Goal: Navigation & Orientation: Find specific page/section

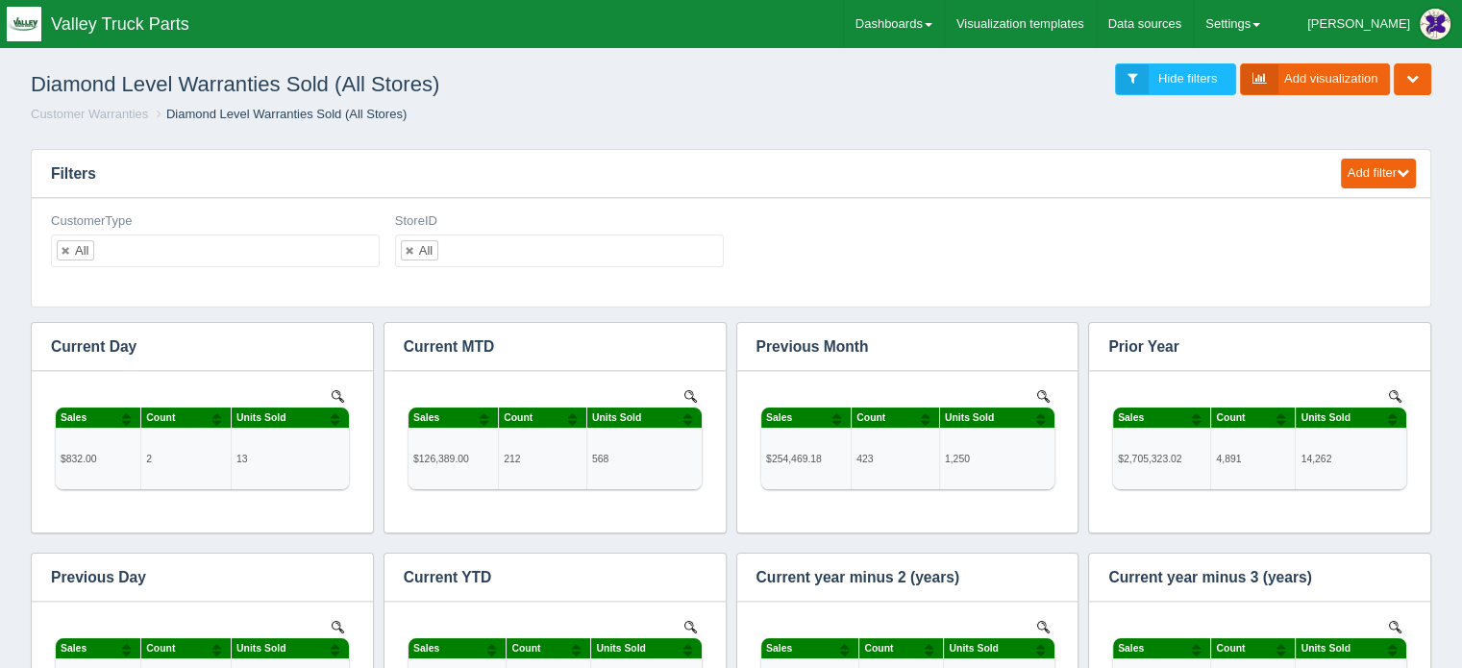
scroll to position [654, 1345]
click at [944, 21] on link "Dashboards" at bounding box center [894, 24] width 100 height 48
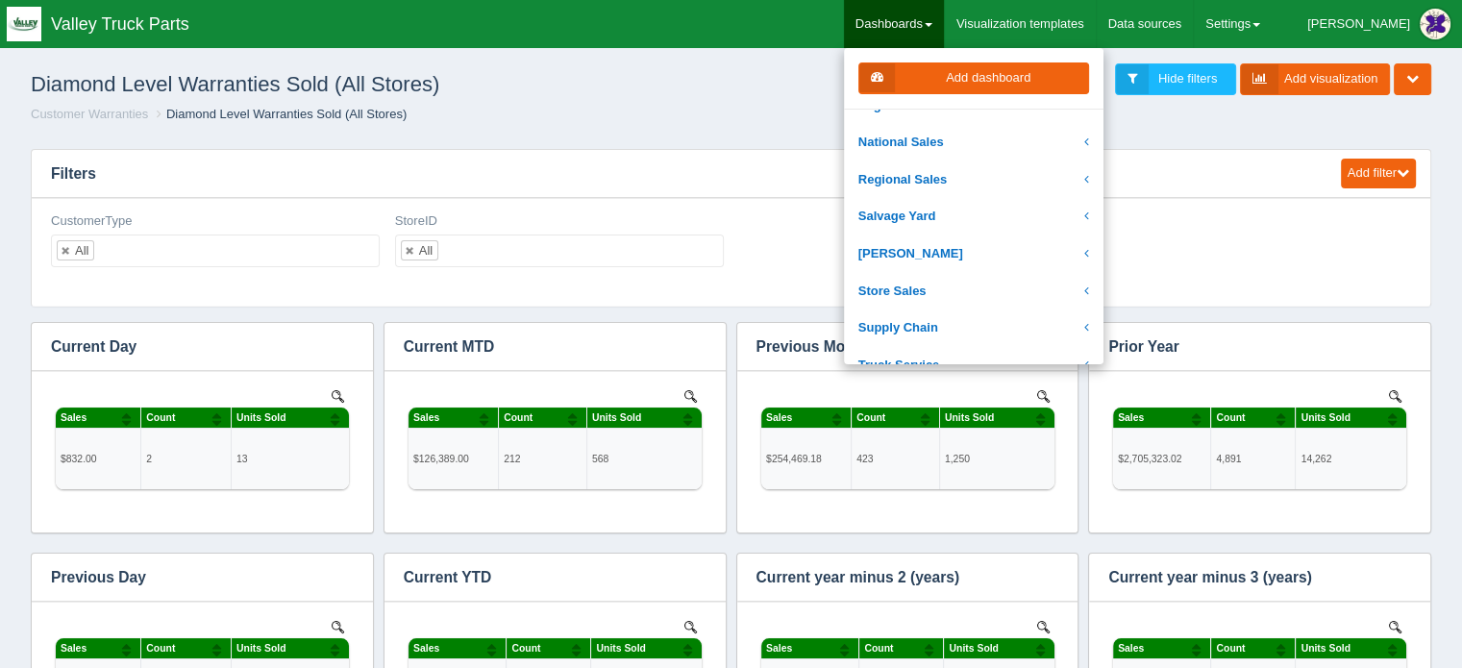
scroll to position [384, 0]
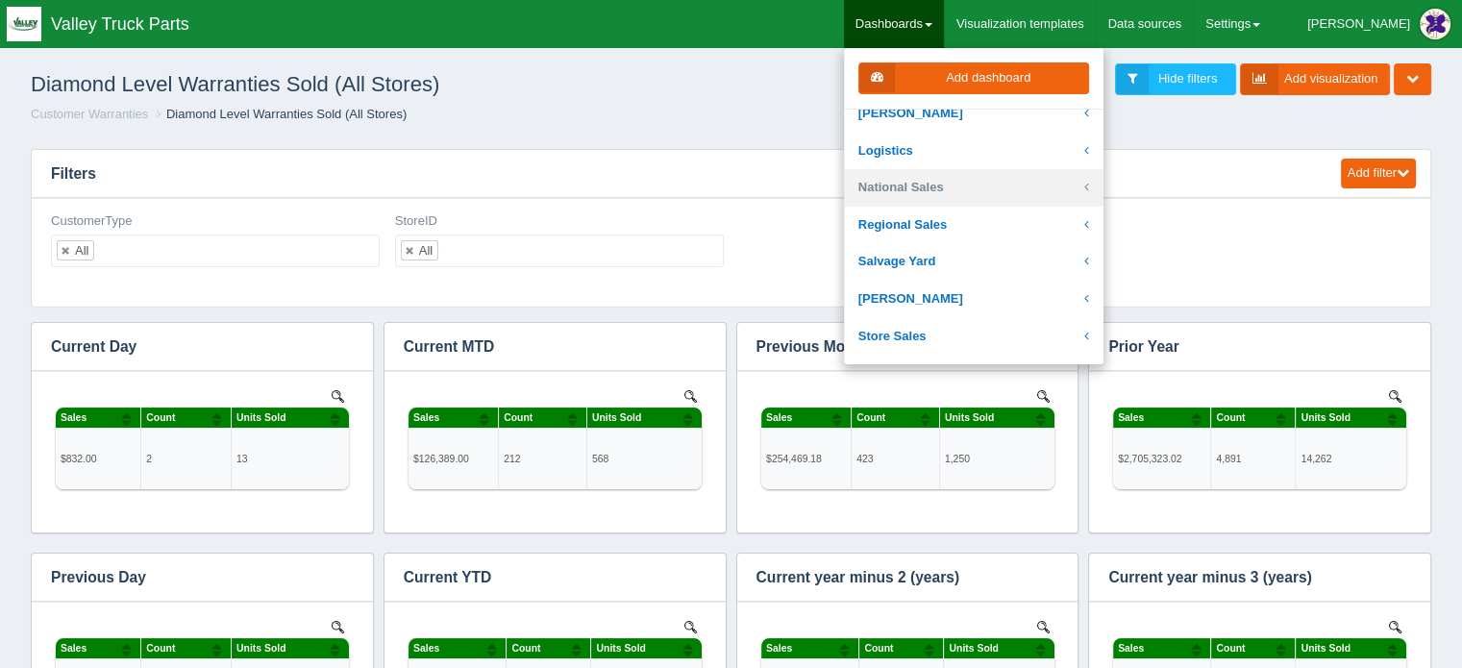
click at [963, 188] on link "National Sales" at bounding box center [973, 187] width 259 height 37
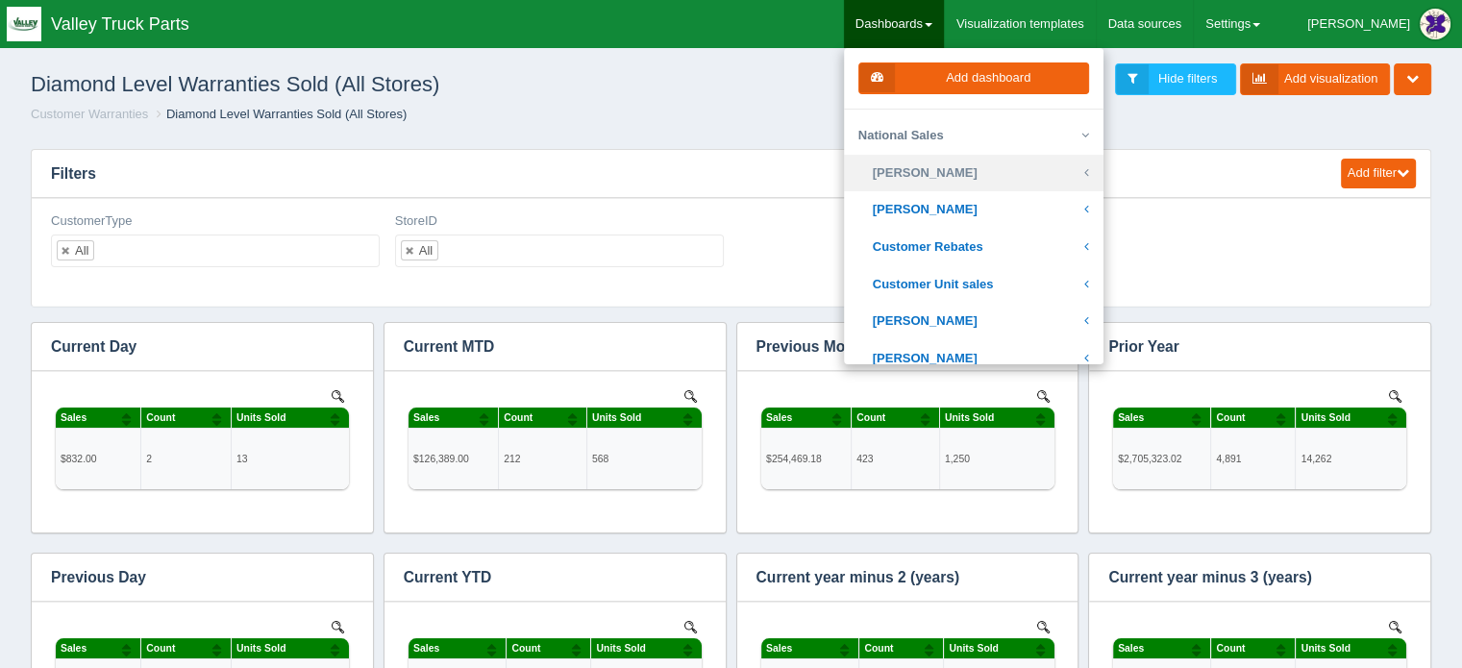
scroll to position [481, 0]
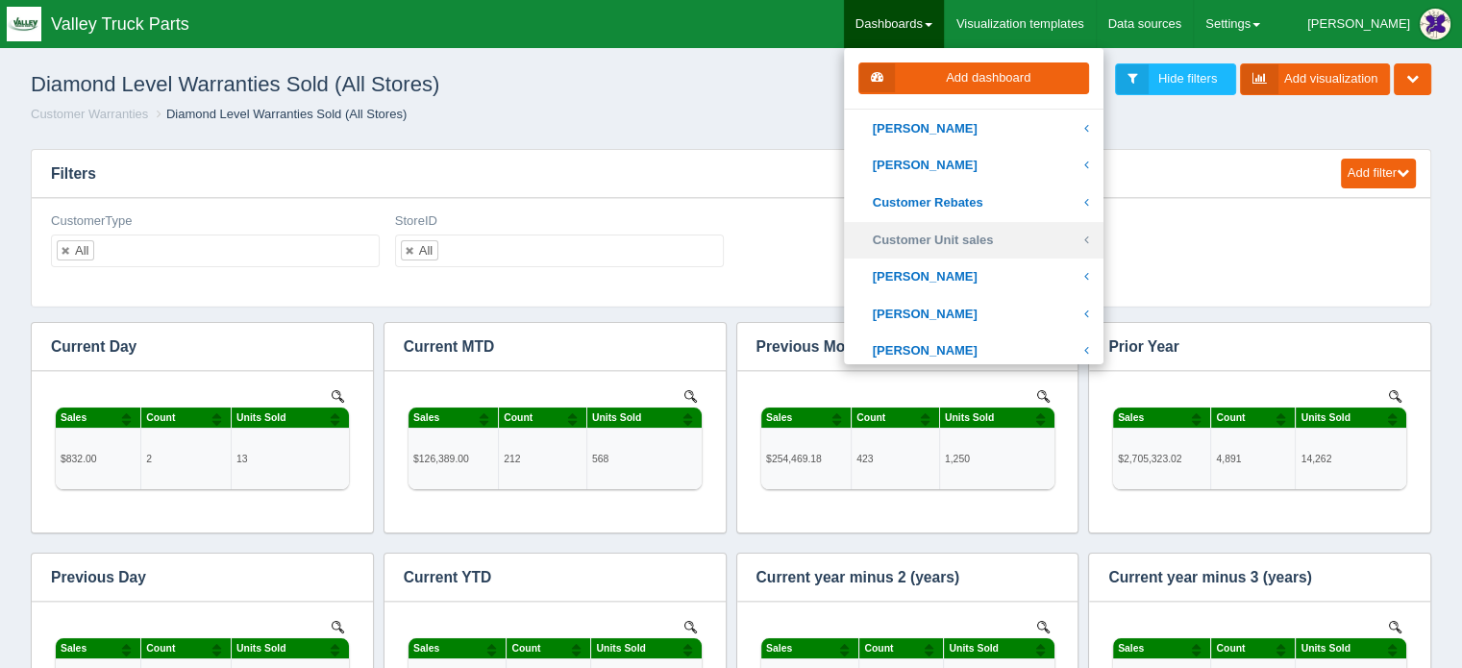
click at [1032, 235] on link "Customer Unit sales" at bounding box center [973, 240] width 259 height 37
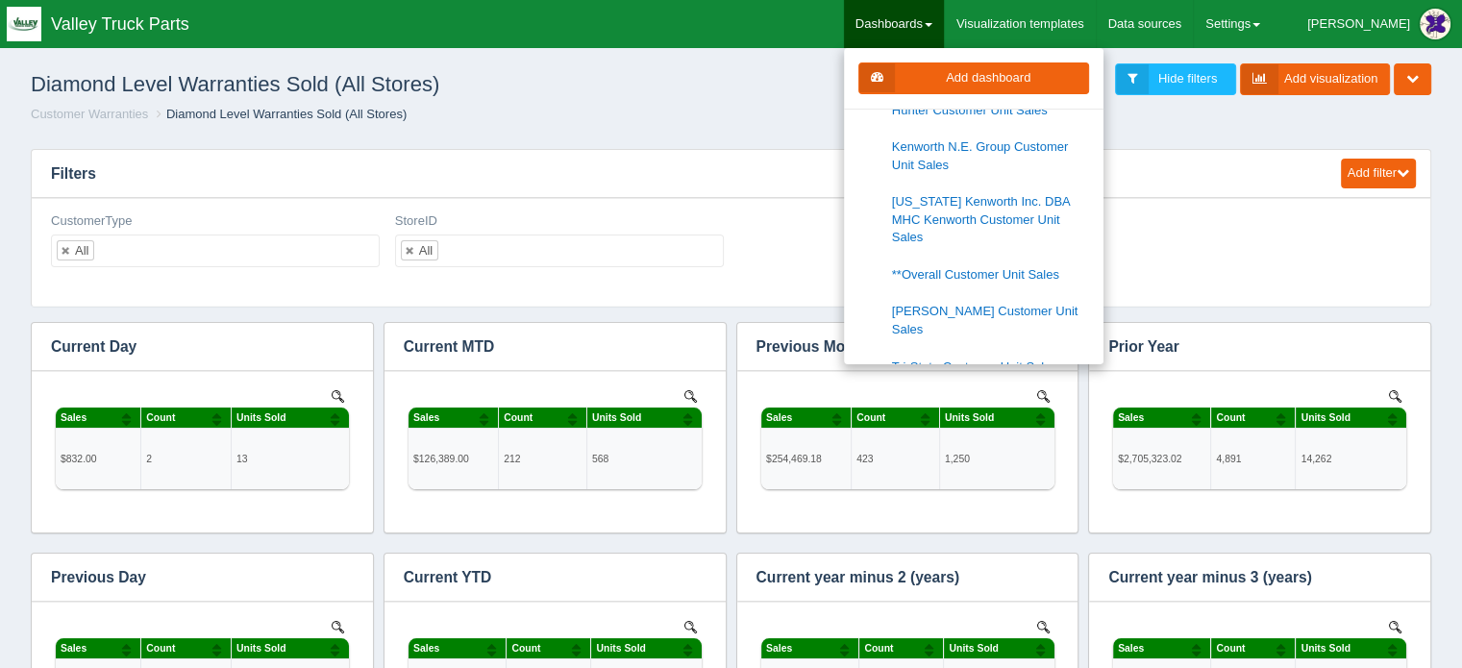
scroll to position [865, 0]
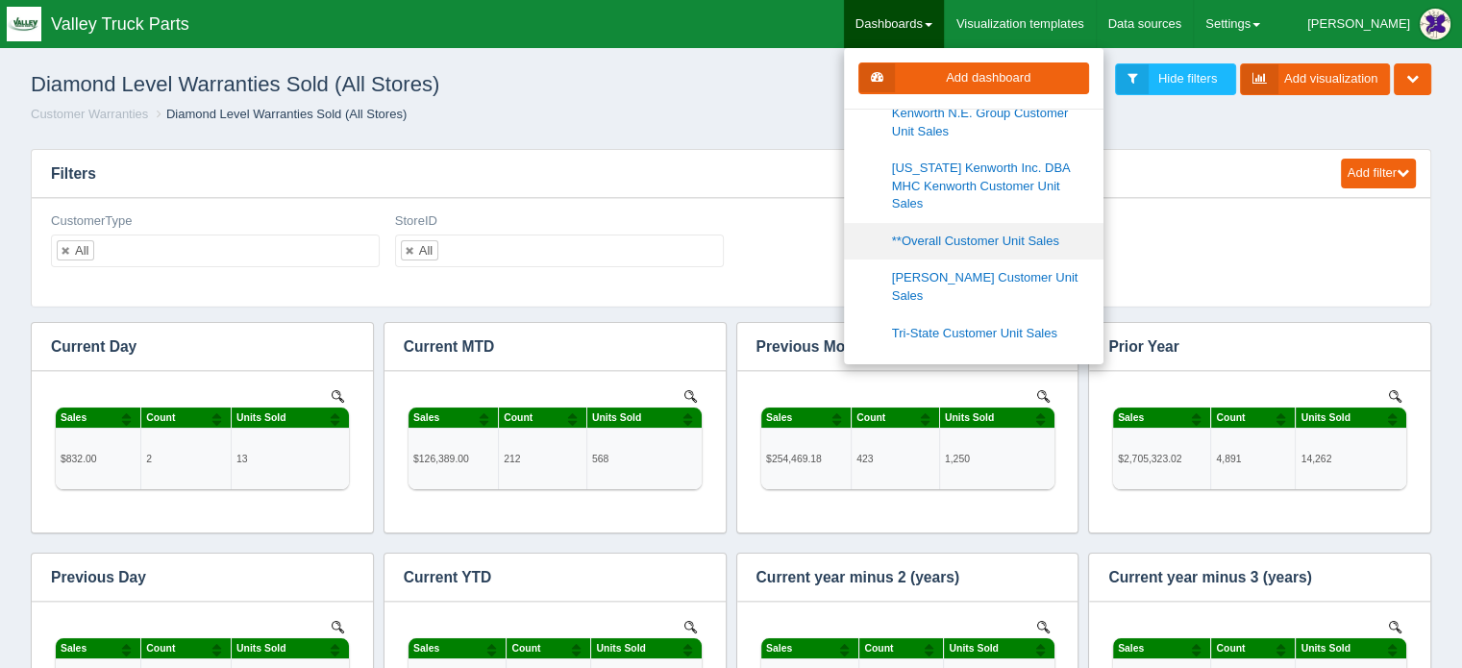
click at [1029, 225] on link "**Overall Customer Unit Sales" at bounding box center [973, 241] width 259 height 37
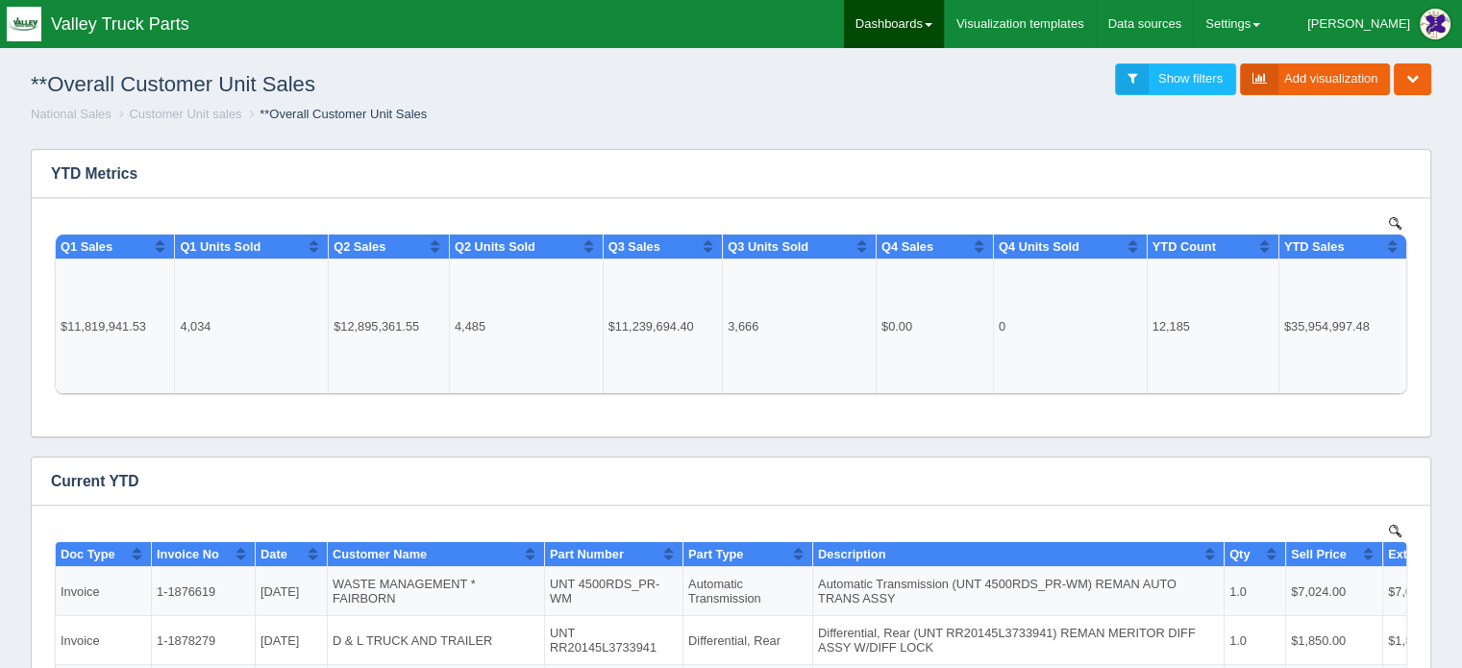
click at [944, 12] on link "Dashboards" at bounding box center [894, 24] width 100 height 48
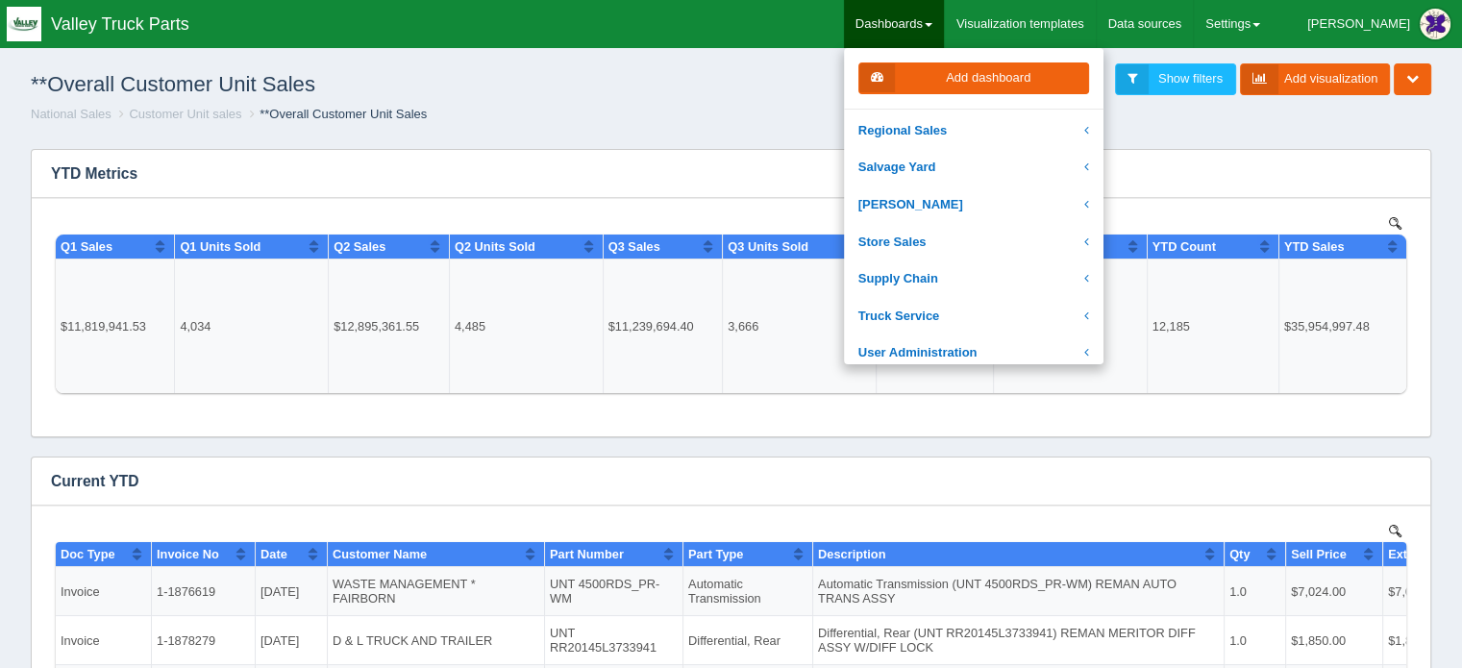
scroll to position [481, 0]
click at [976, 273] on link "Supply Chain" at bounding box center [973, 277] width 259 height 37
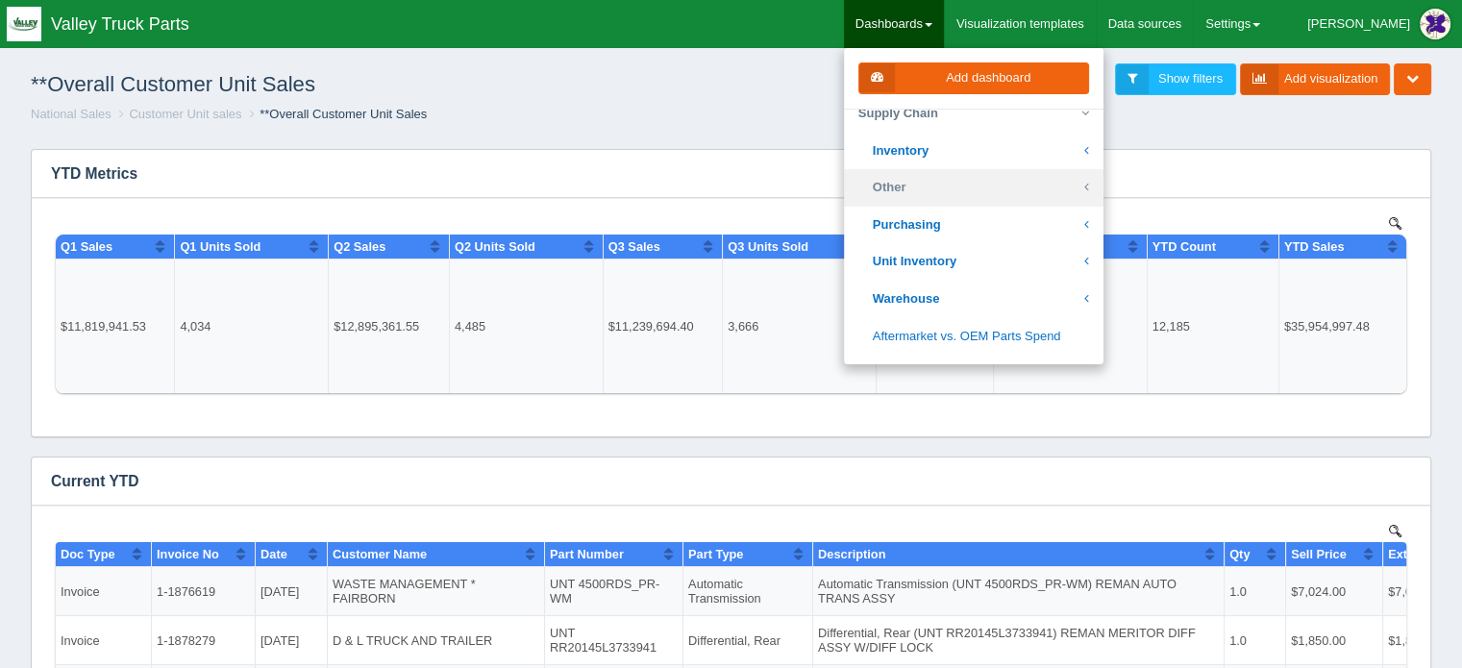
scroll to position [673, 0]
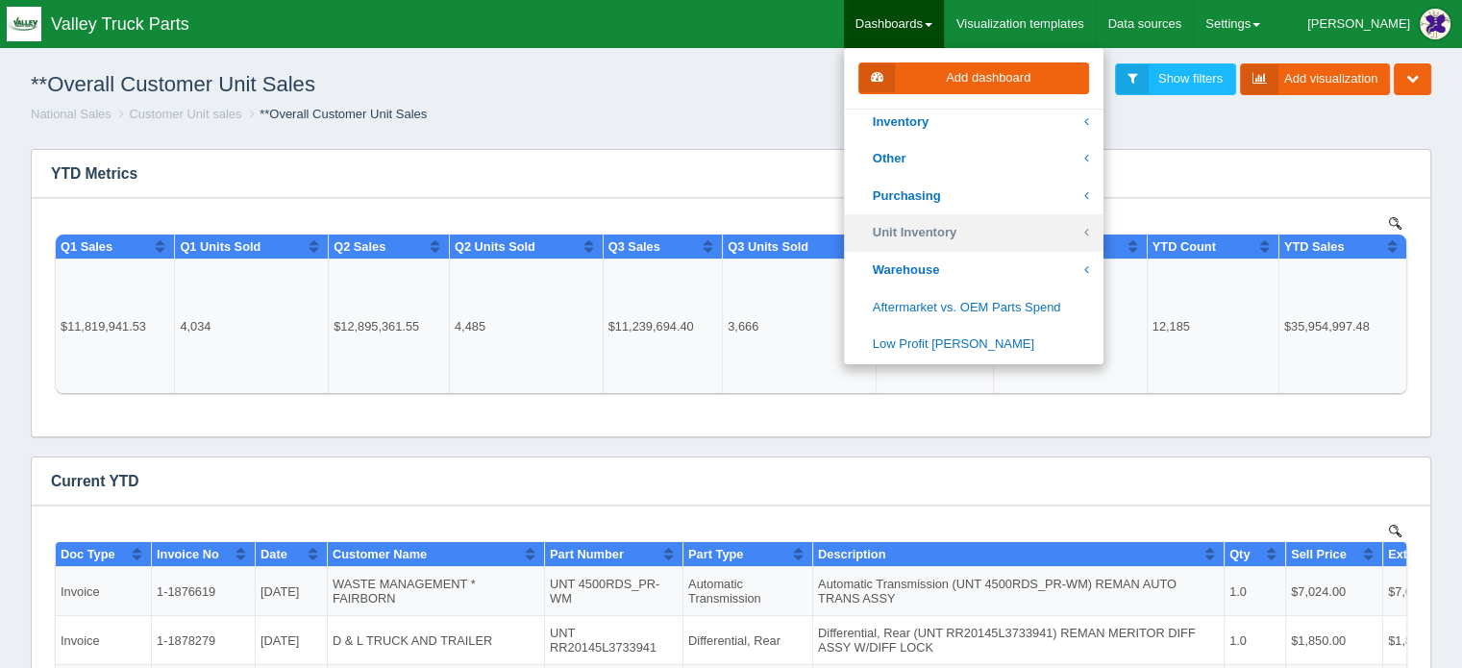
click at [993, 231] on link "Unit Inventory" at bounding box center [973, 232] width 259 height 37
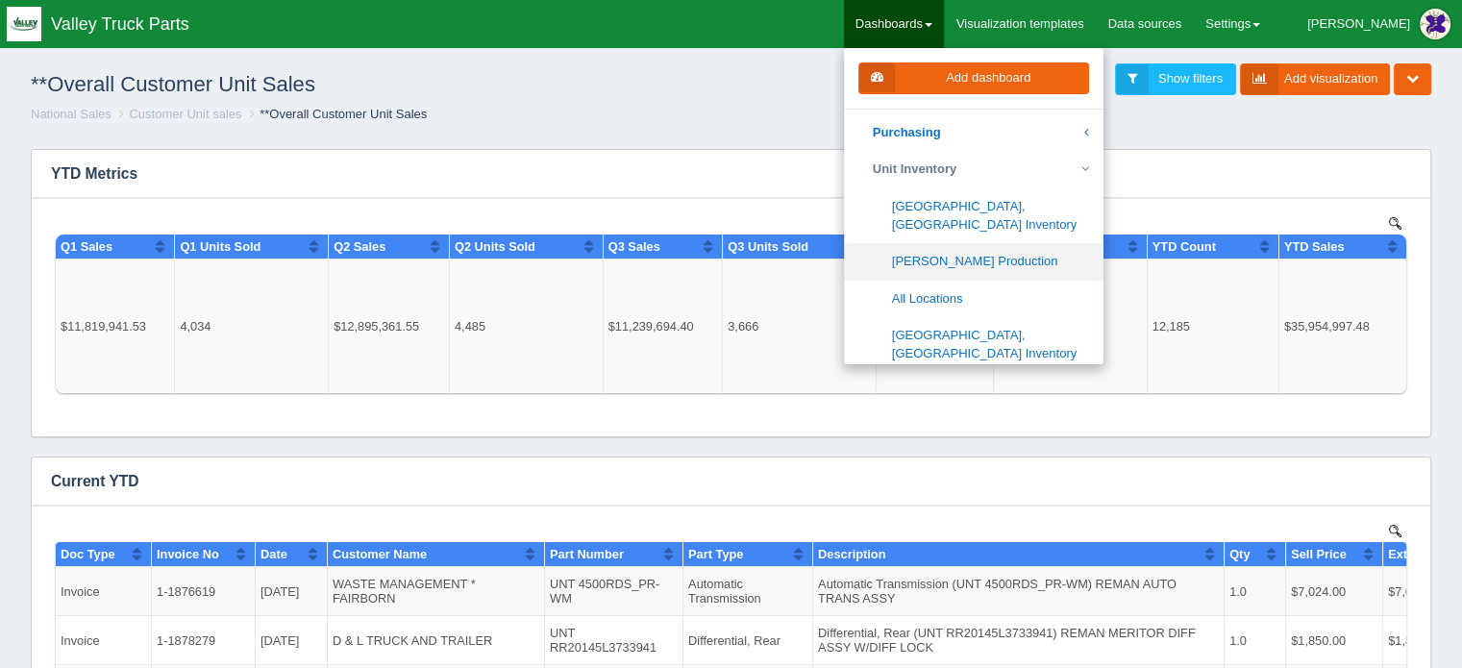
scroll to position [769, 0]
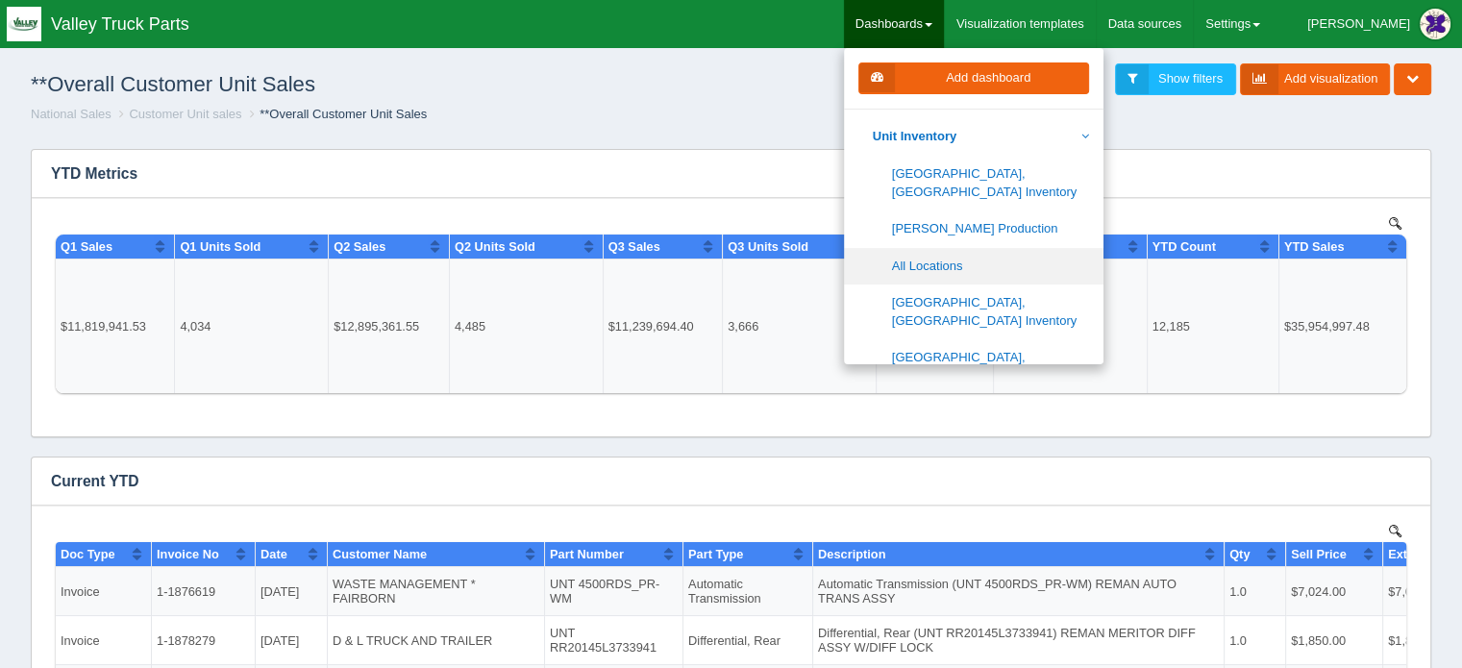
click at [1007, 248] on link "All Locations" at bounding box center [973, 266] width 259 height 37
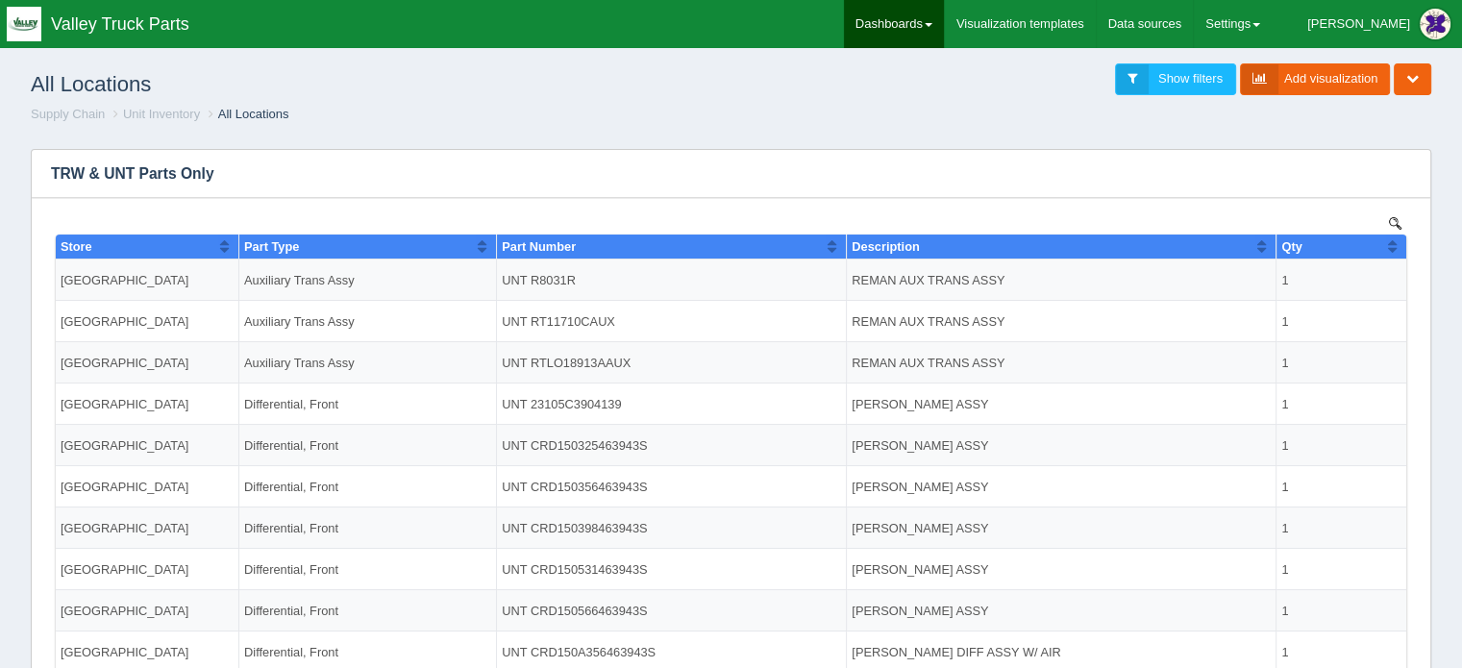
click at [944, 16] on link "Dashboards" at bounding box center [894, 24] width 100 height 48
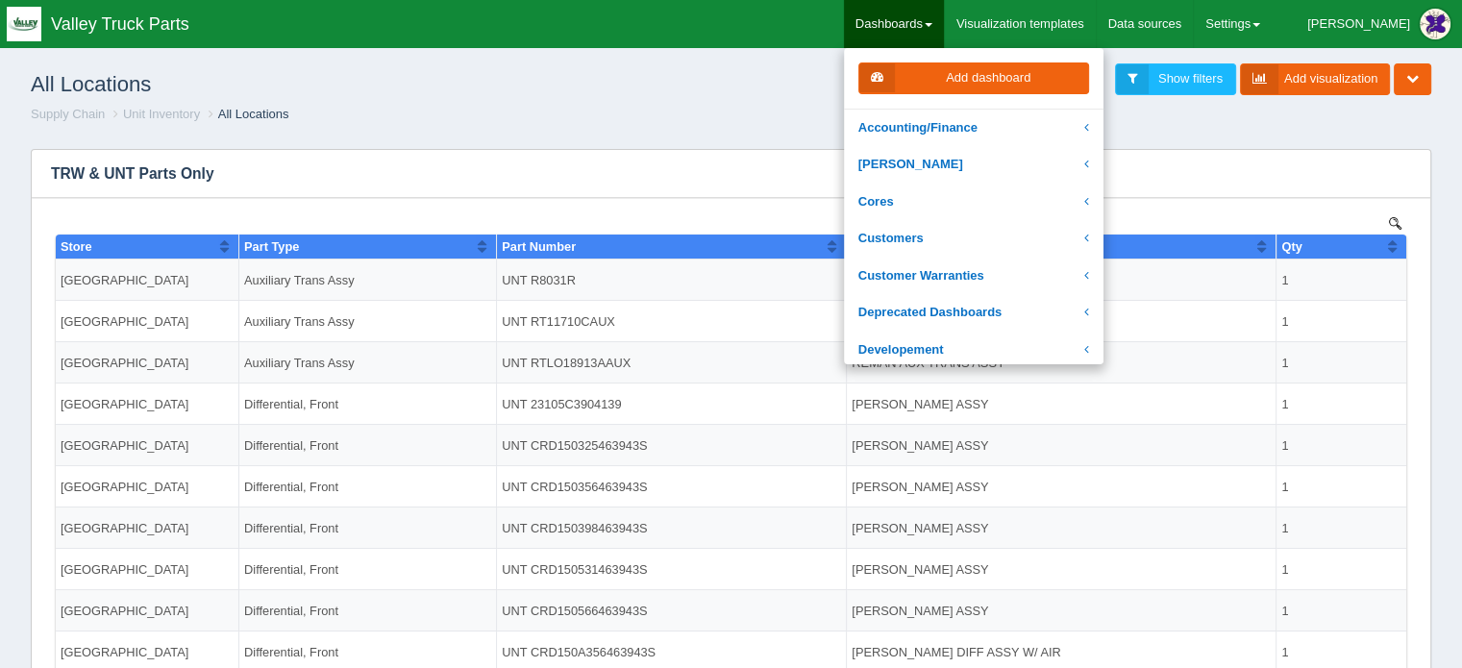
click at [836, 107] on ol "Supply Chain Unit Inventory All Locations" at bounding box center [730, 115] width 1431 height 18
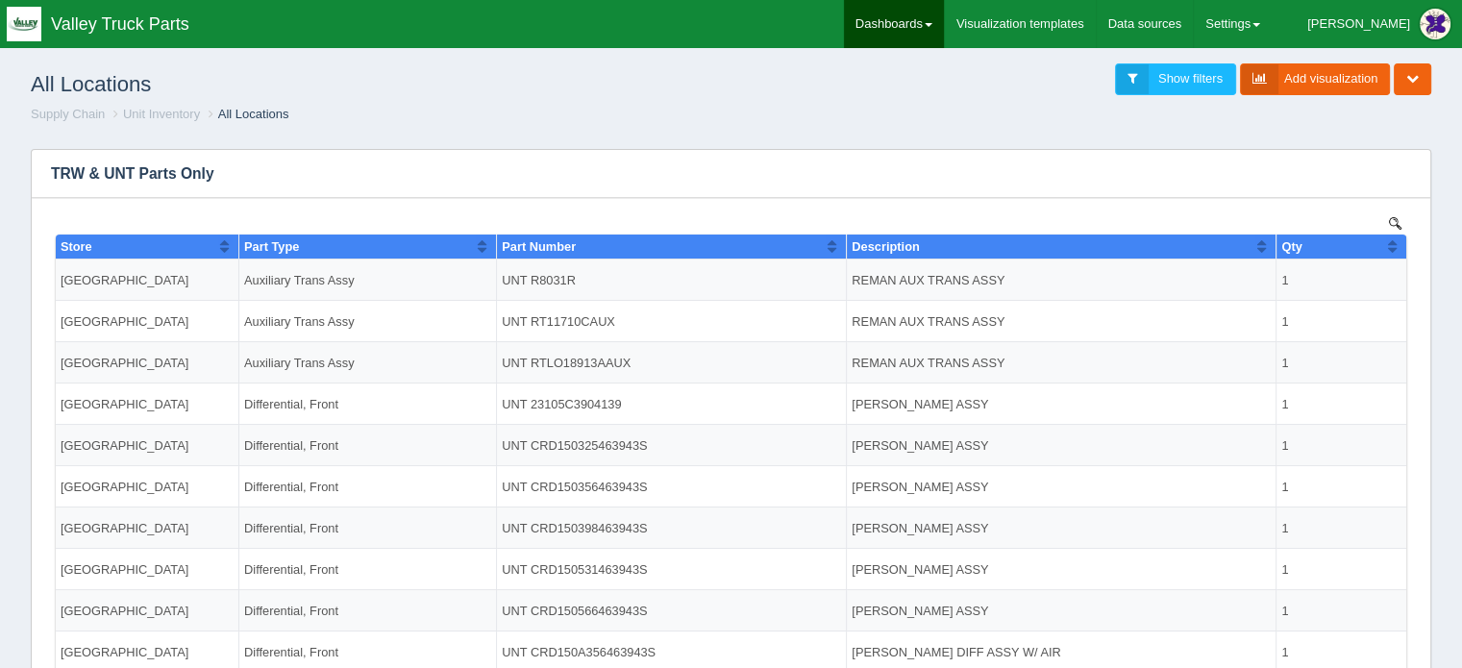
click at [944, 18] on link "Dashboards" at bounding box center [894, 24] width 100 height 48
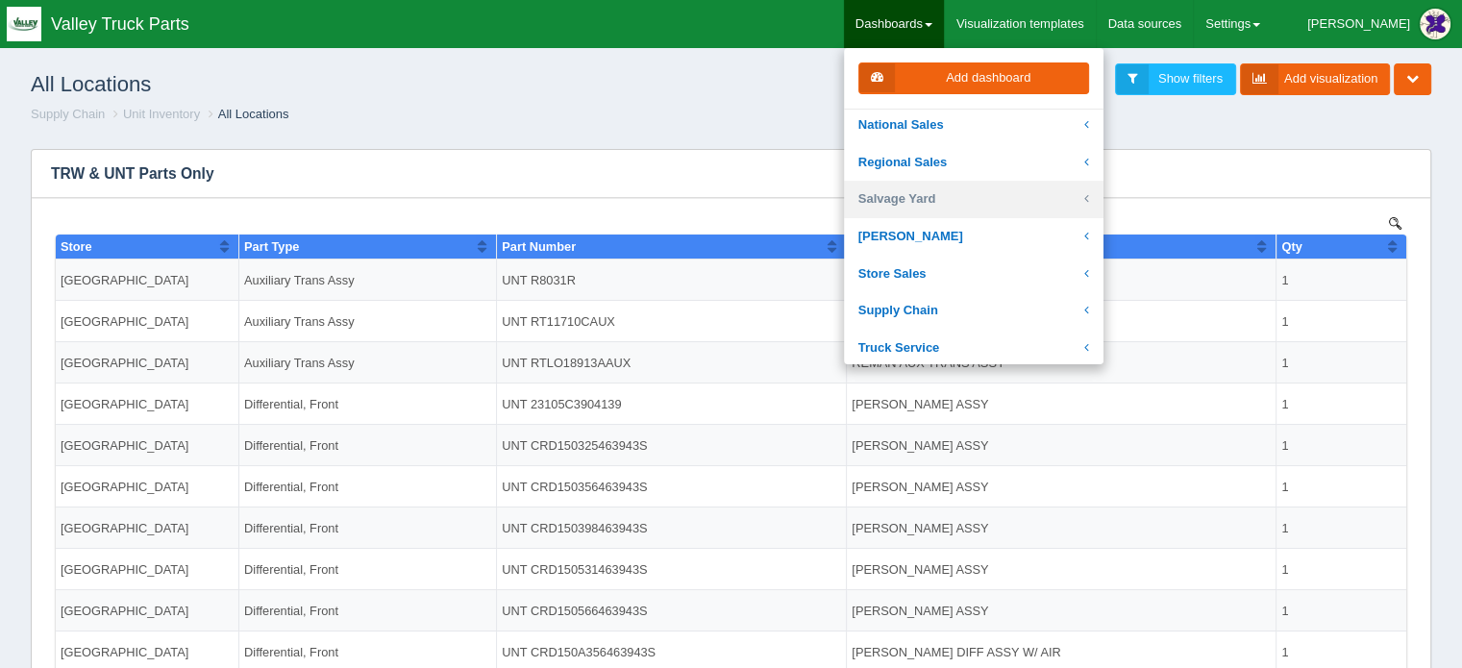
scroll to position [481, 0]
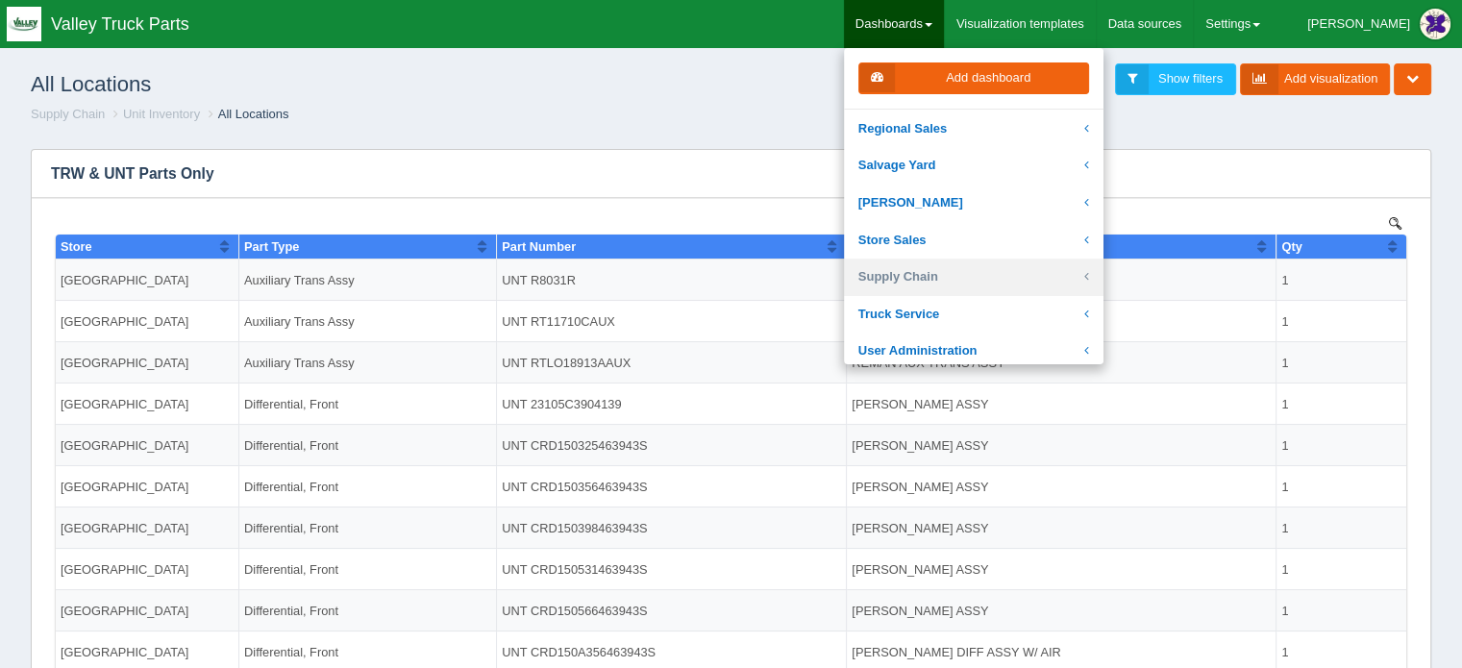
click at [950, 273] on link "Supply Chain" at bounding box center [973, 277] width 259 height 37
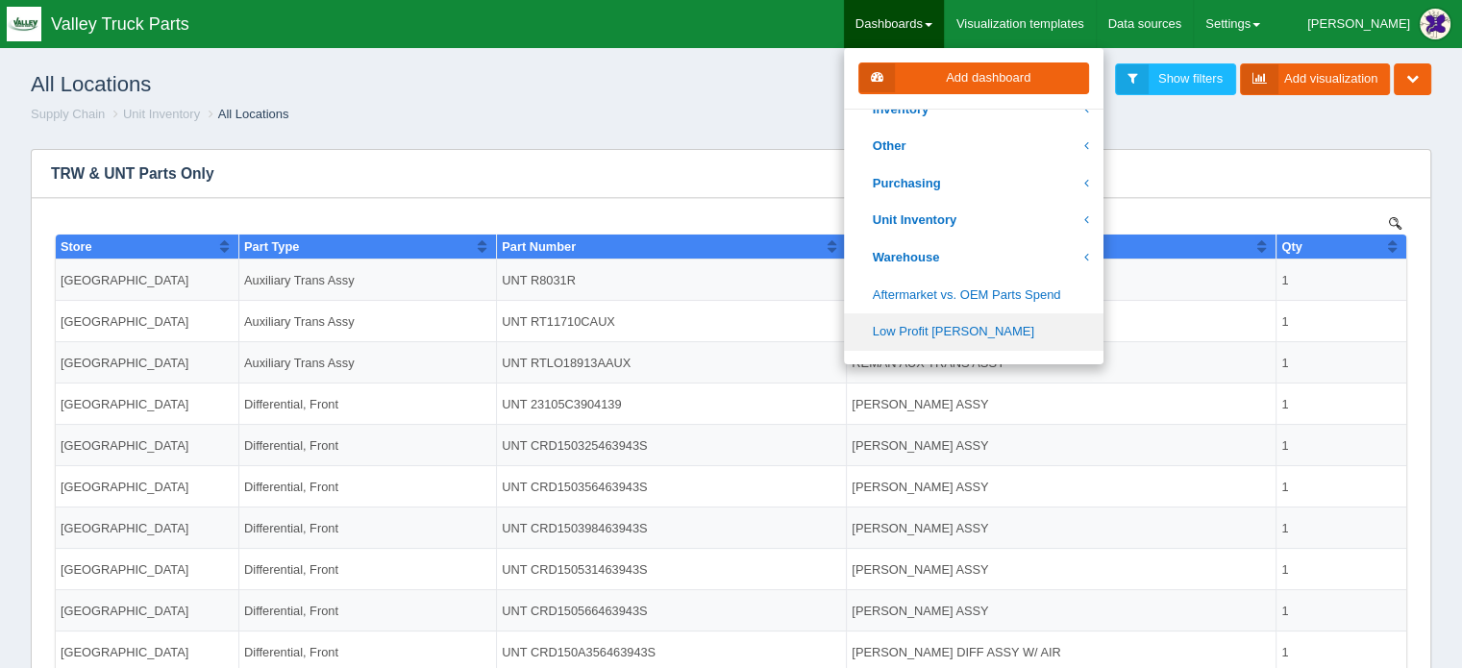
scroll to position [673, 0]
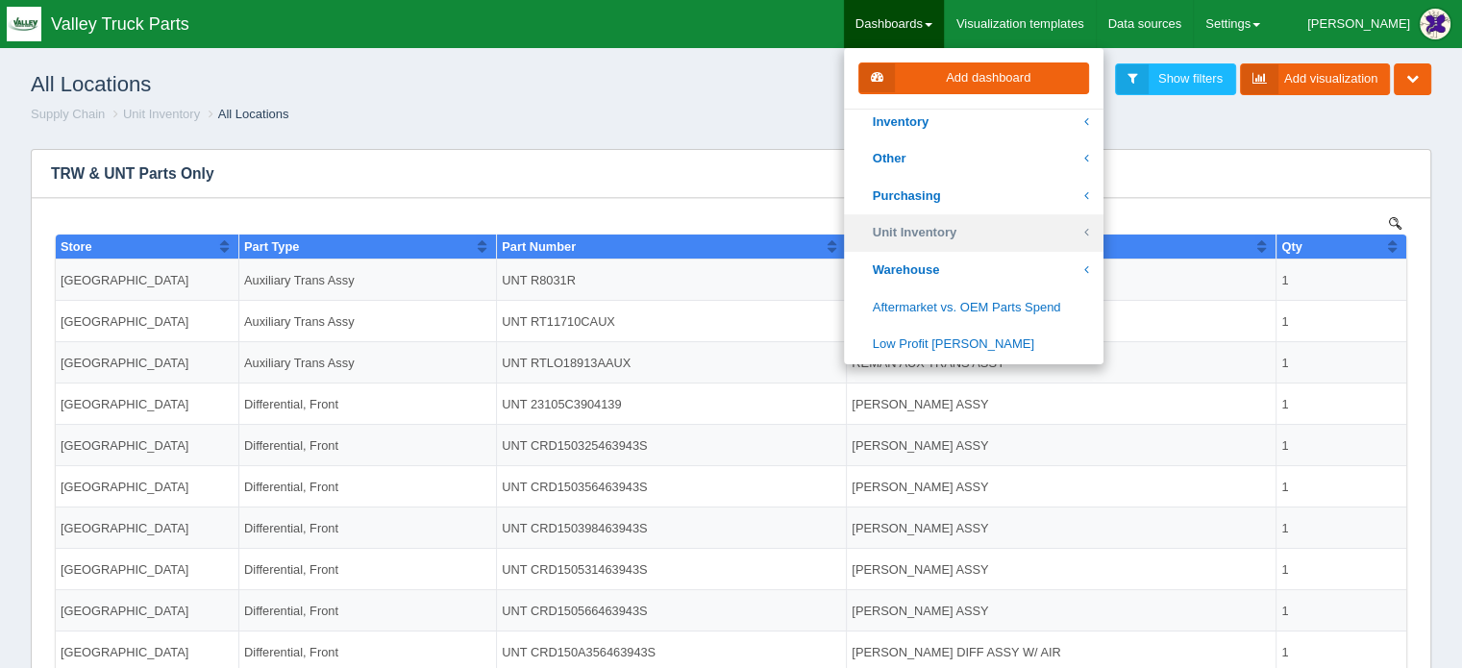
click at [979, 231] on link "Unit Inventory" at bounding box center [973, 232] width 259 height 37
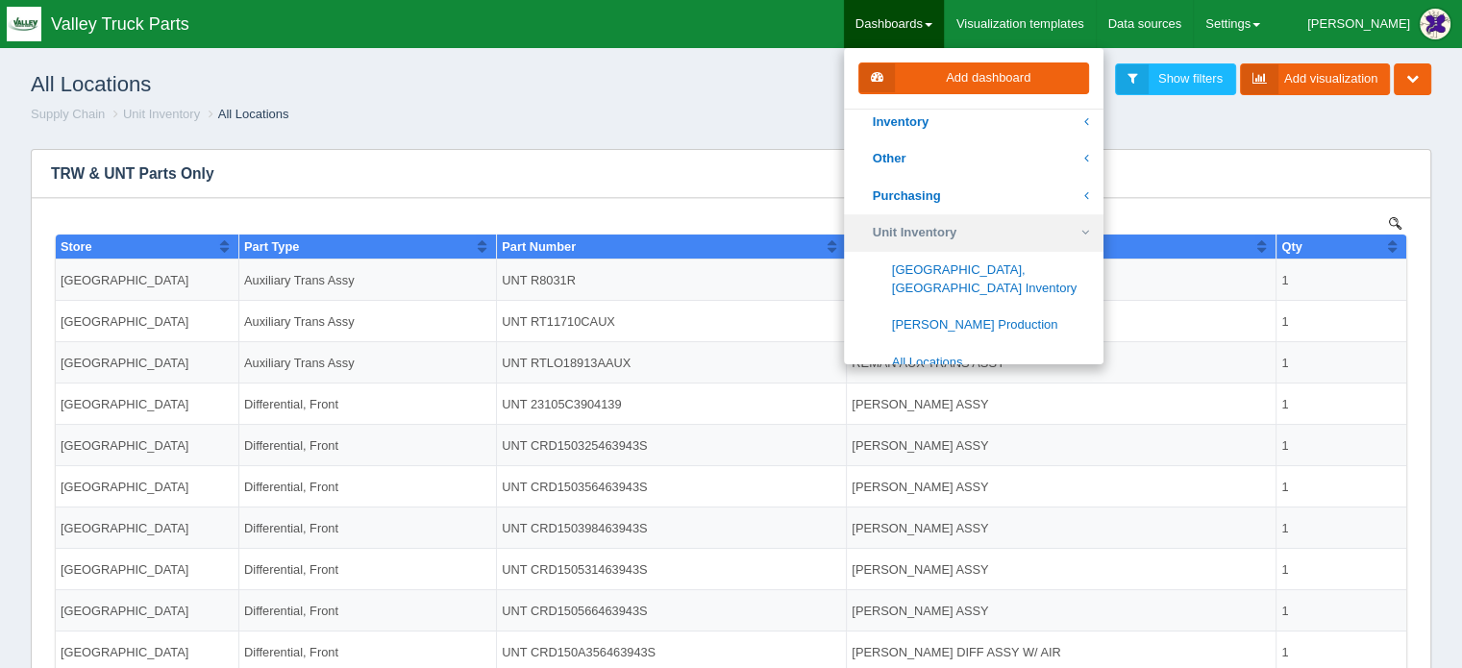
click at [1015, 233] on link "Unit Inventory" at bounding box center [973, 232] width 259 height 37
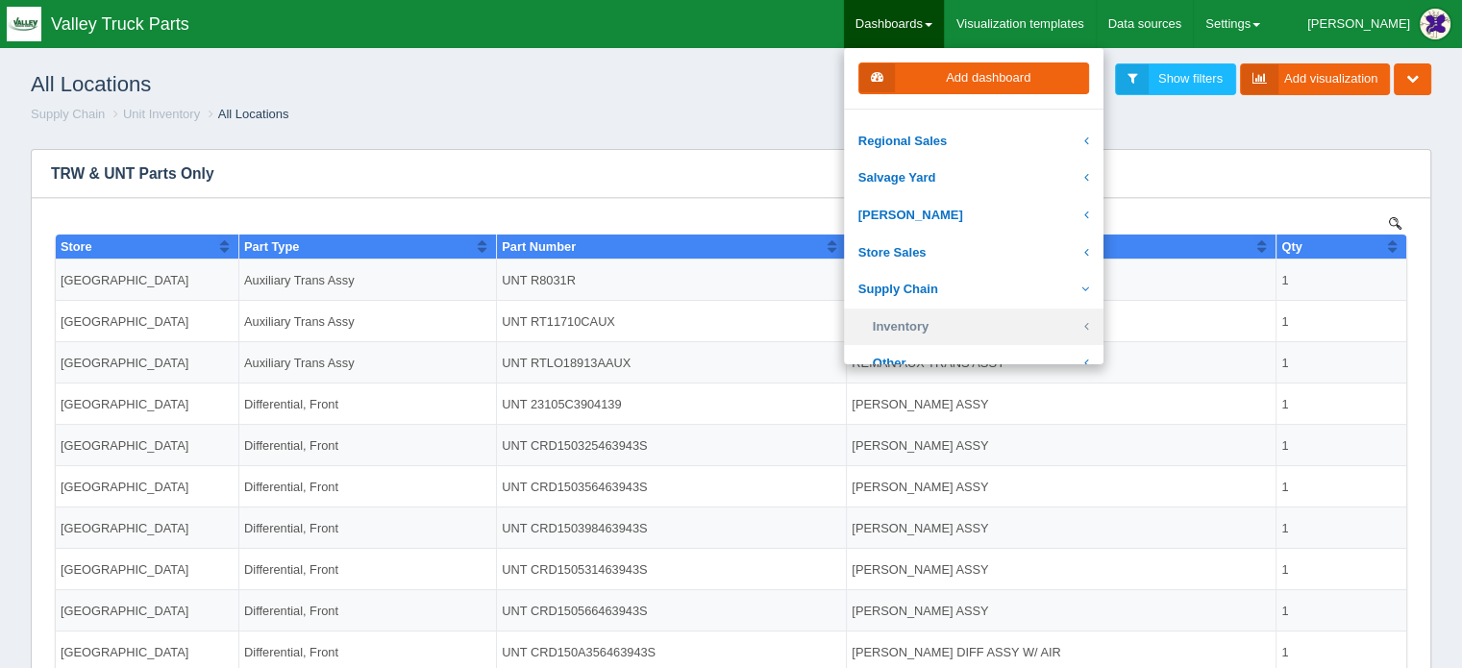
scroll to position [481, 0]
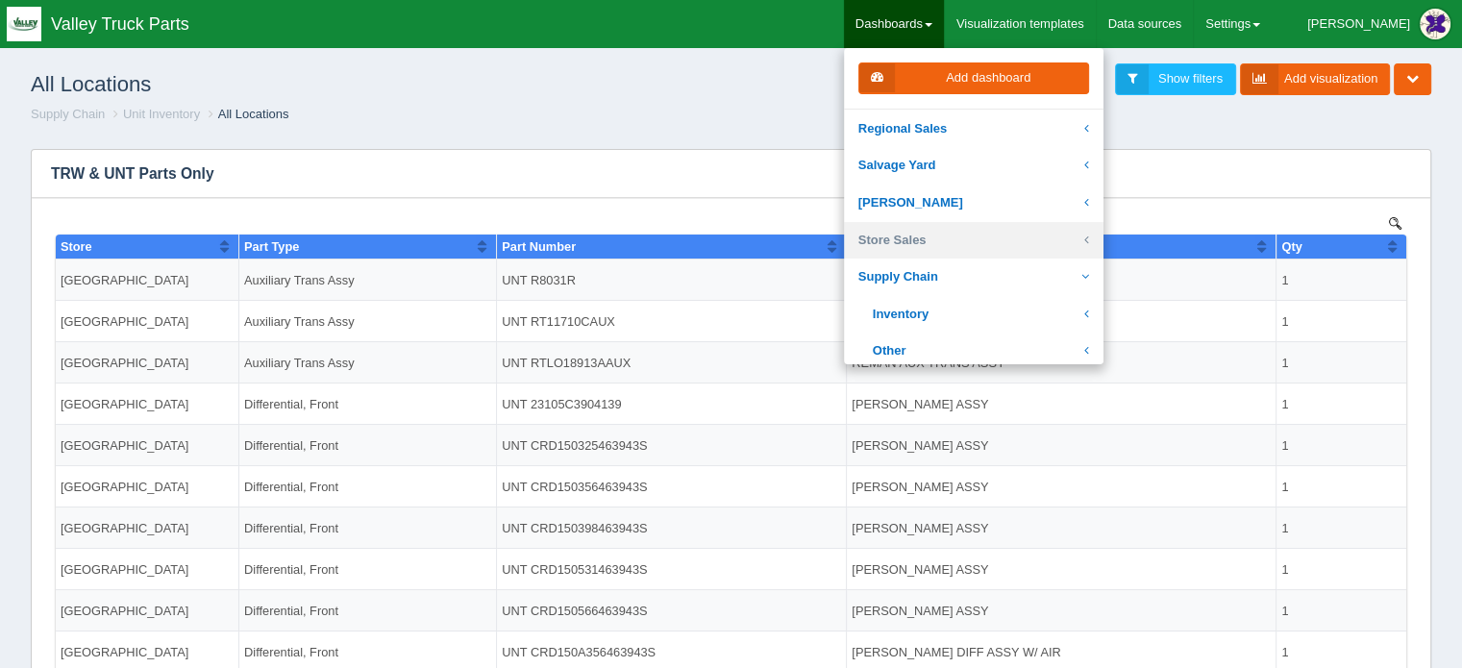
click at [1103, 237] on link "Store Sales" at bounding box center [973, 240] width 259 height 37
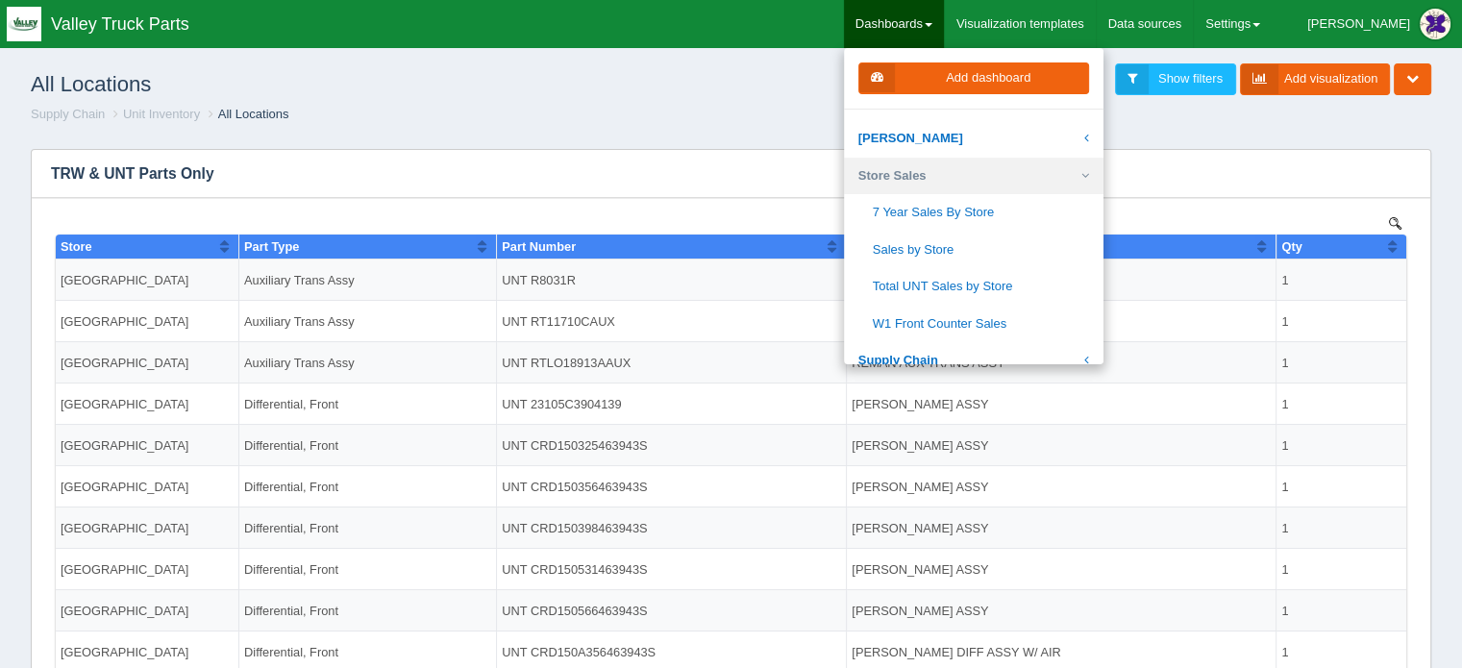
scroll to position [577, 0]
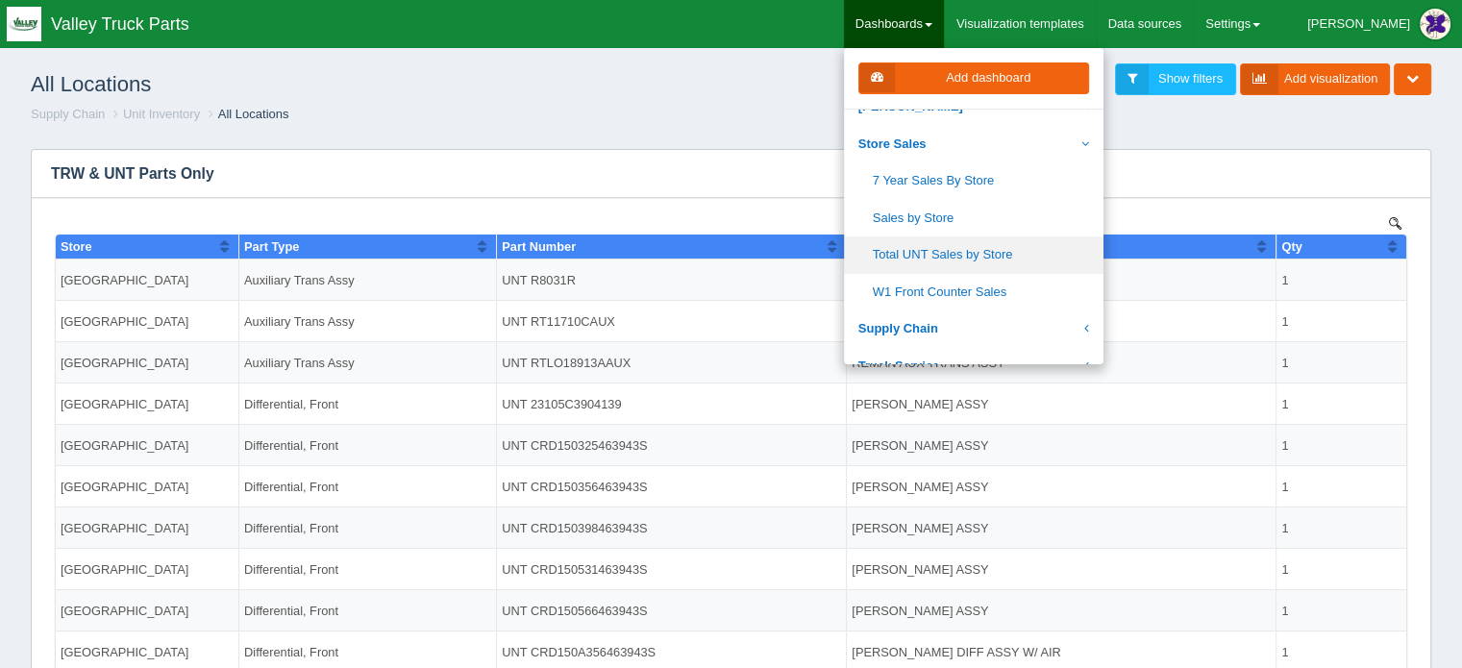
click at [980, 254] on link "Total UNT Sales by Store" at bounding box center [973, 254] width 259 height 37
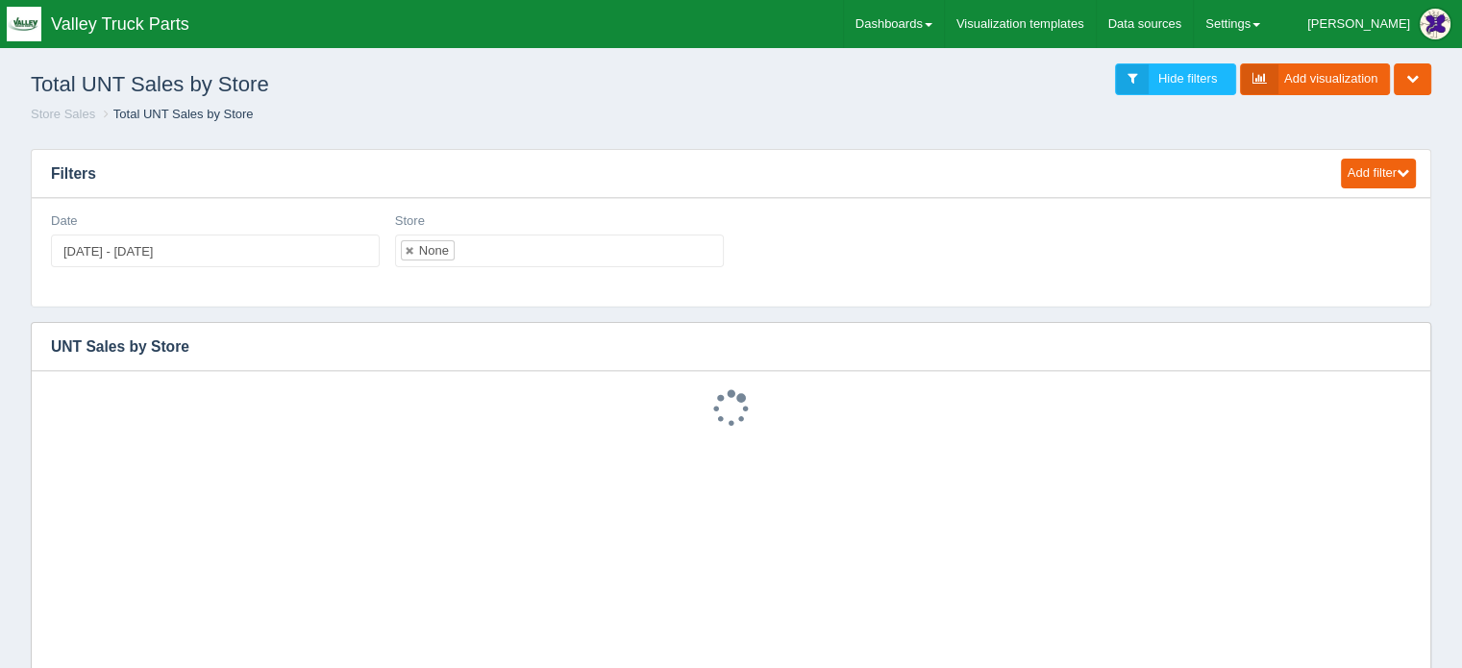
scroll to position [6, 0]
click at [944, 25] on link "Dashboards" at bounding box center [894, 24] width 100 height 48
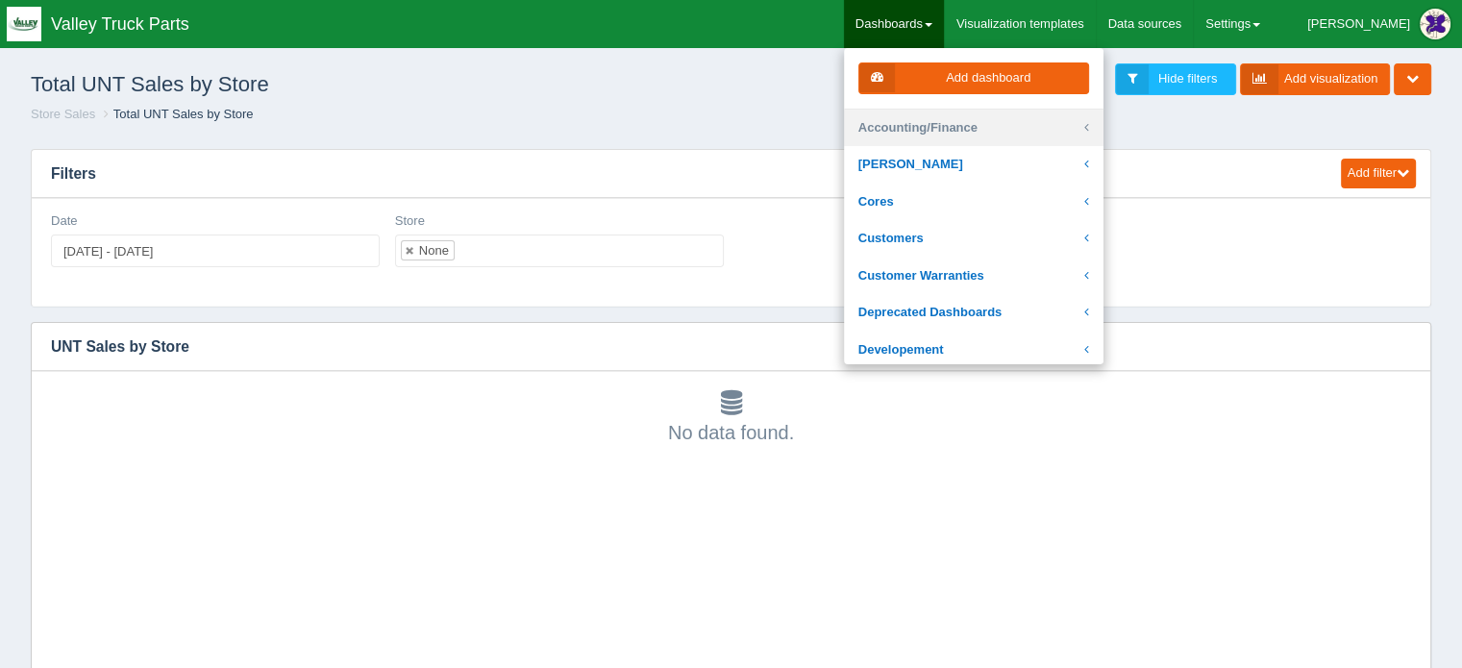
click at [981, 125] on link "Accounting/Finance" at bounding box center [973, 128] width 259 height 37
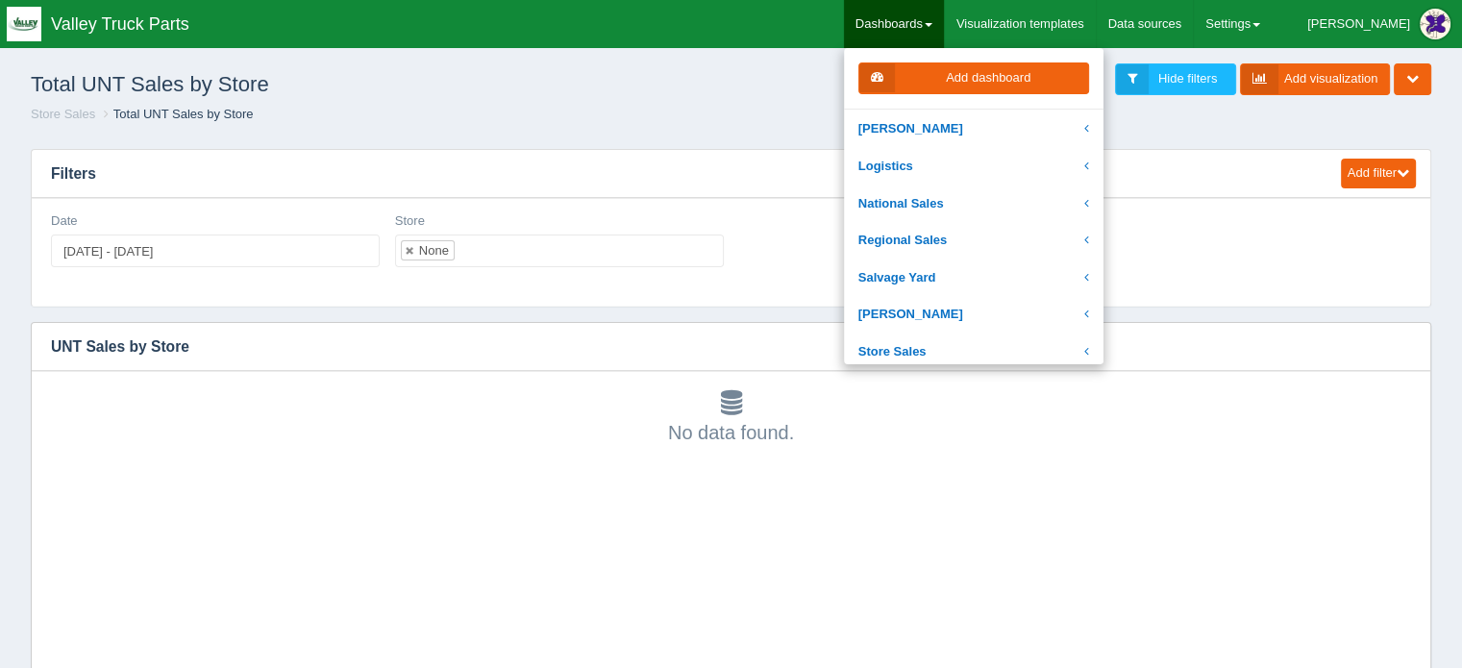
scroll to position [1057, 0]
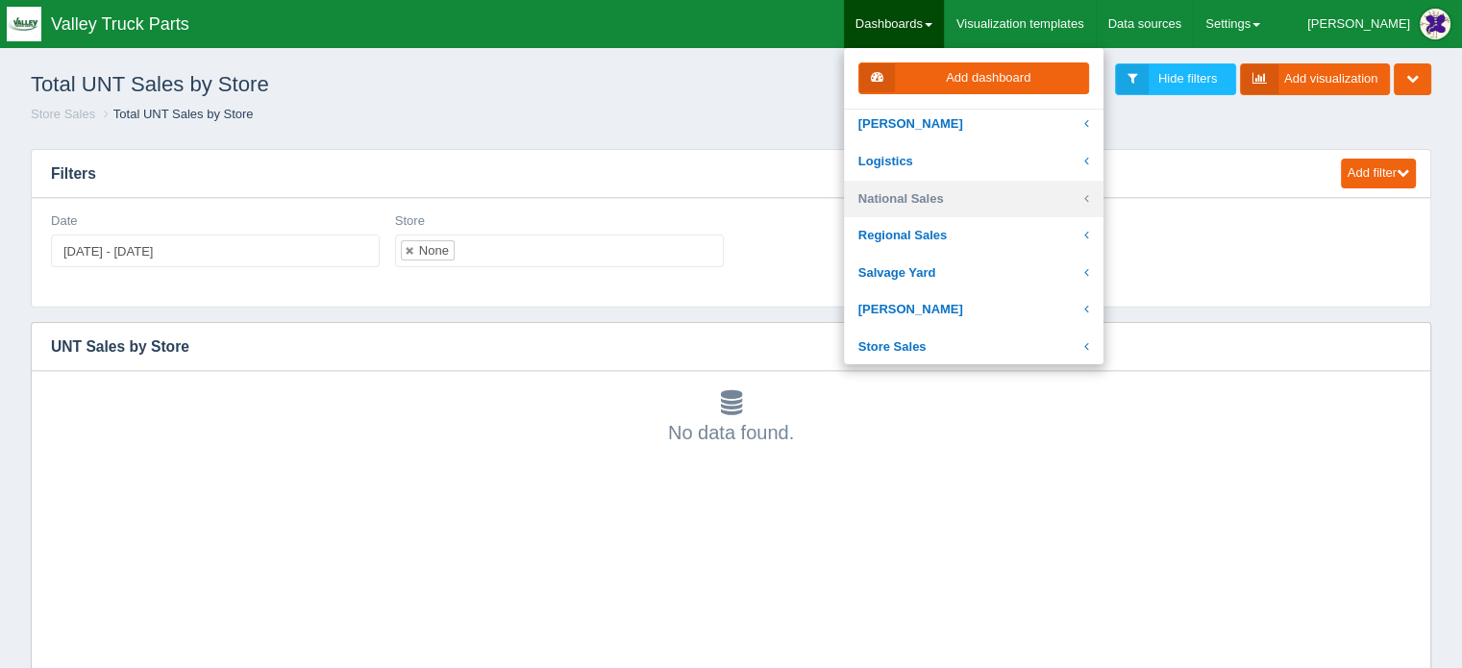
click at [944, 193] on link "National Sales" at bounding box center [973, 199] width 259 height 37
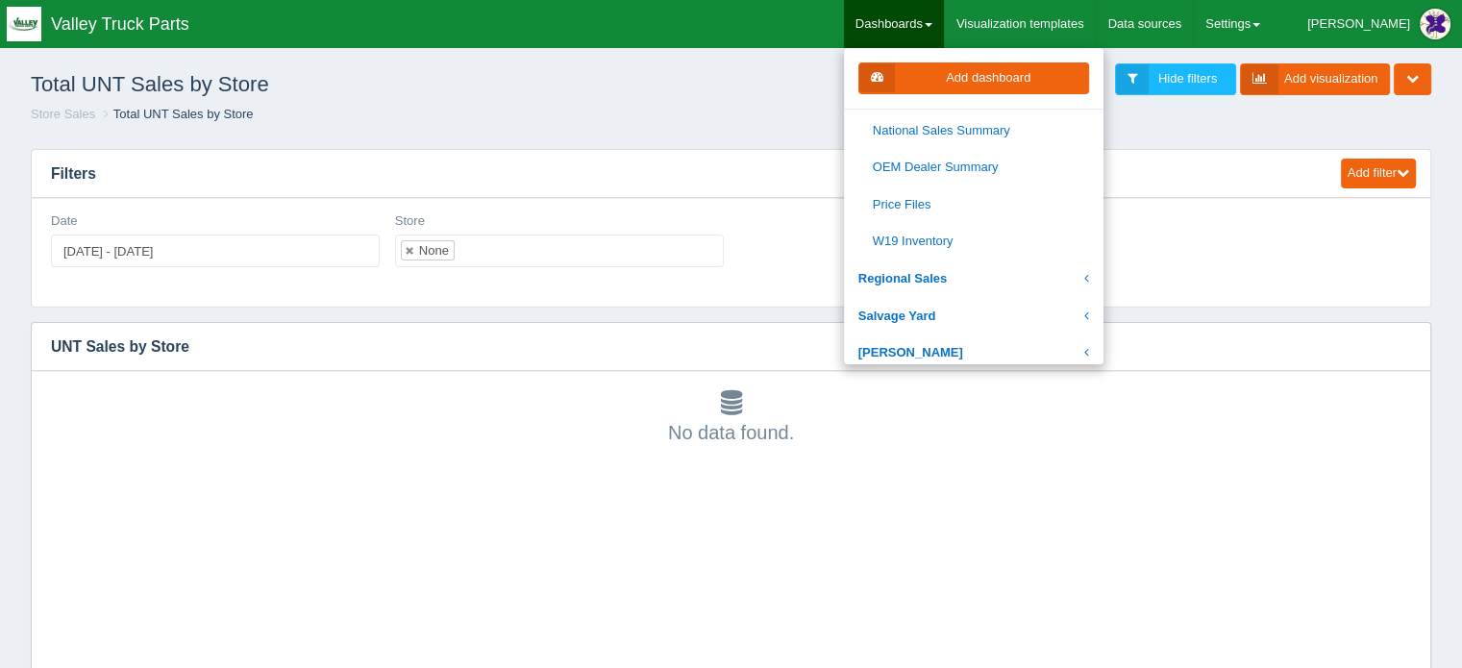
scroll to position [1334, 0]
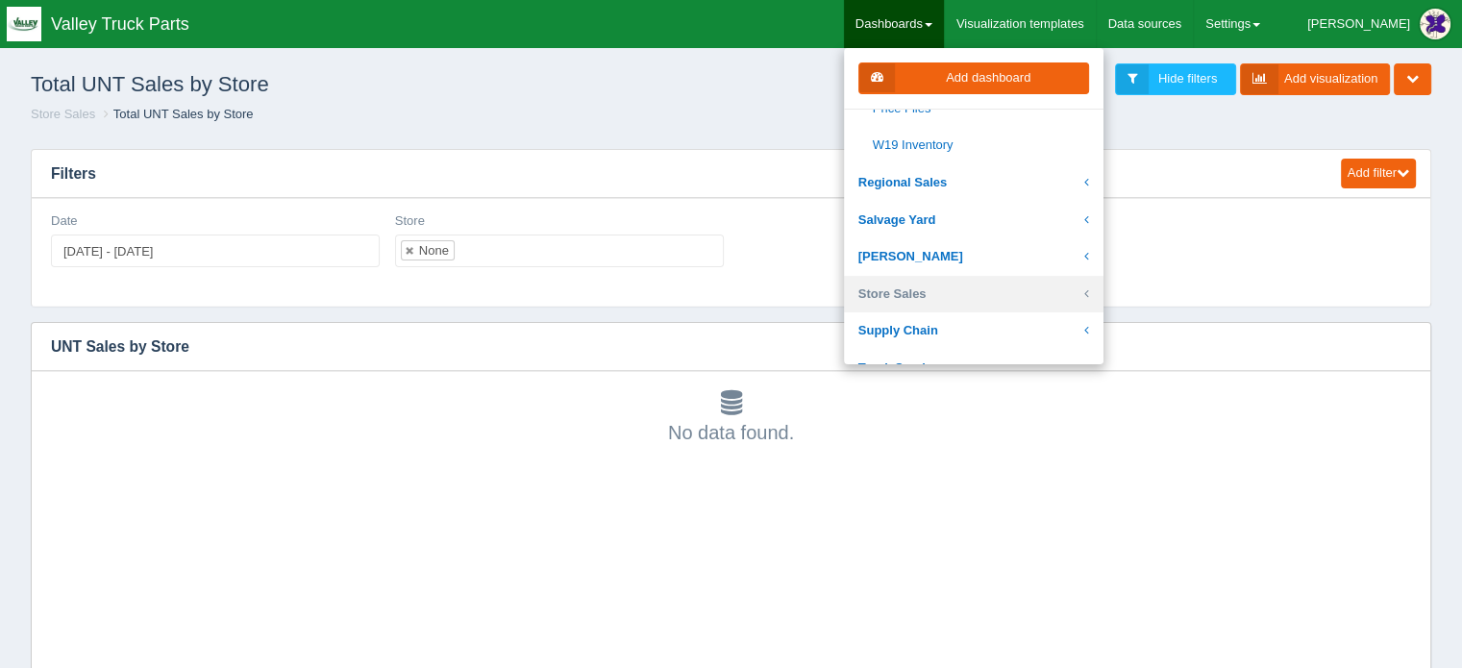
click at [956, 291] on link "Store Sales" at bounding box center [973, 294] width 259 height 37
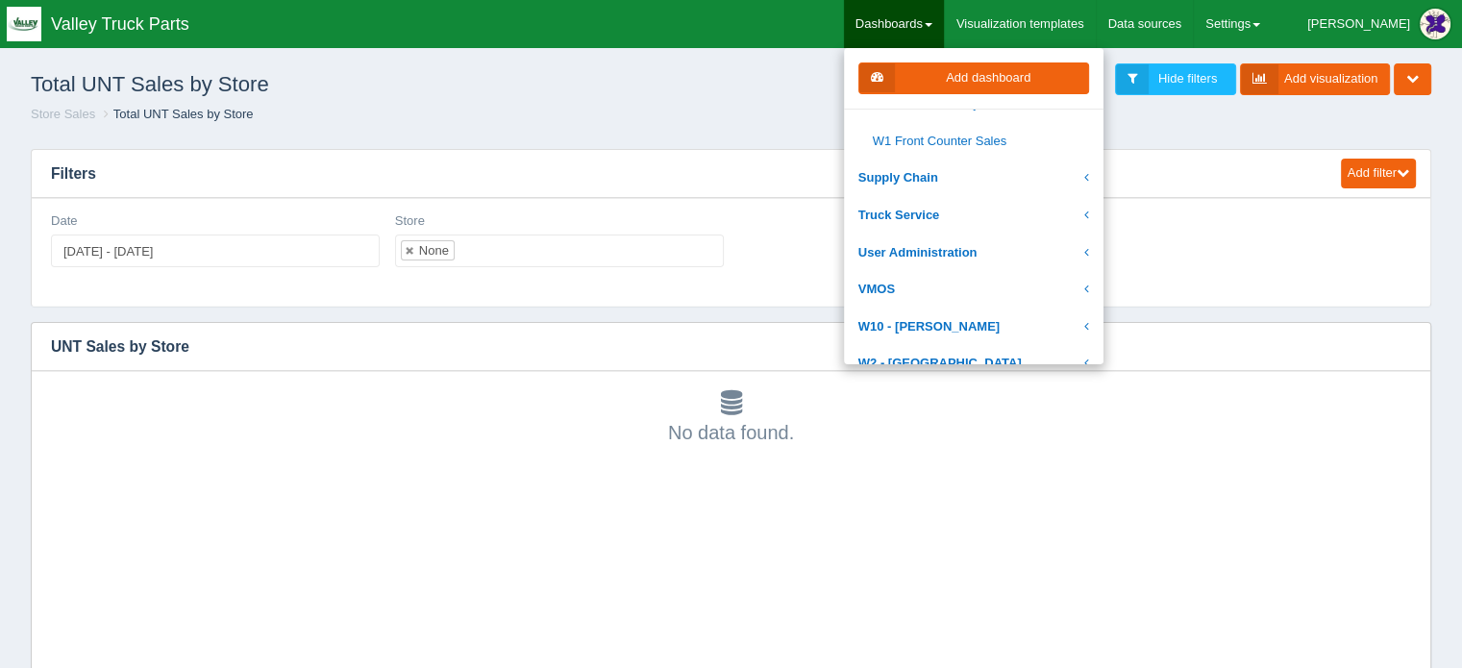
scroll to position [695, 0]
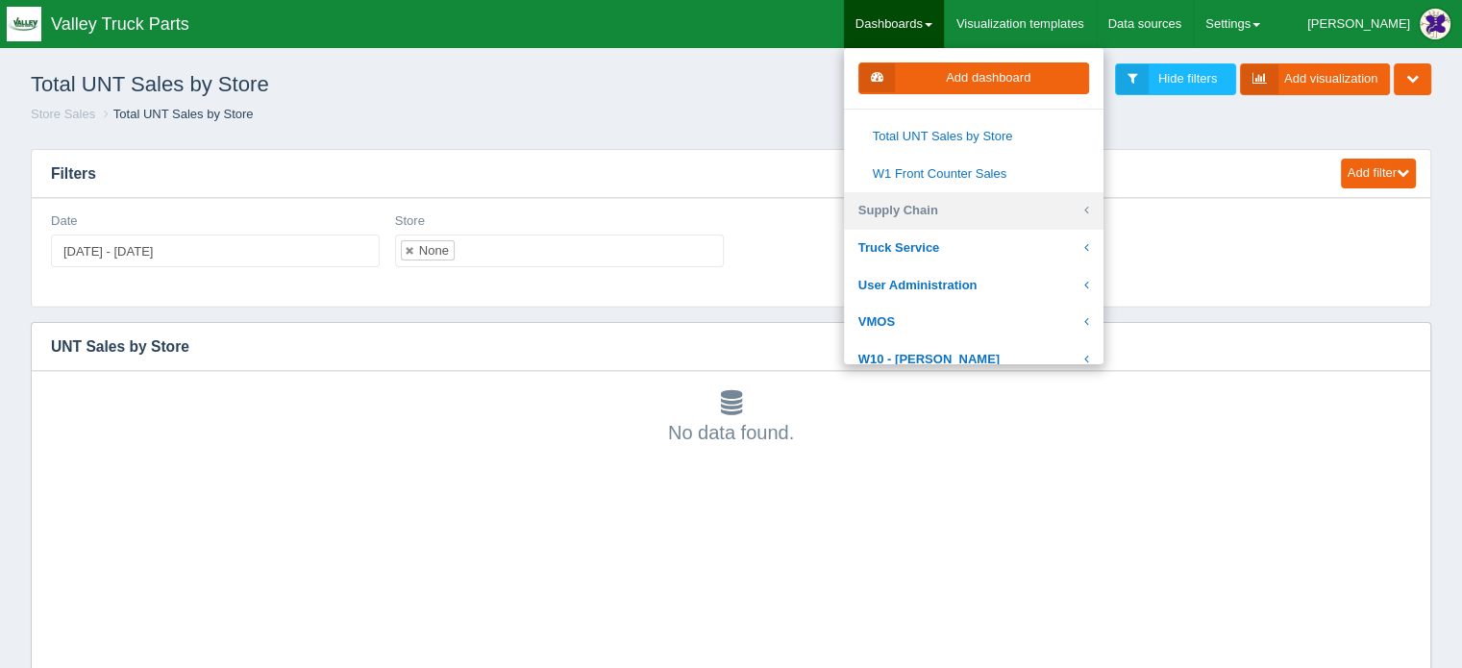
click at [980, 207] on link "Supply Chain" at bounding box center [973, 210] width 259 height 37
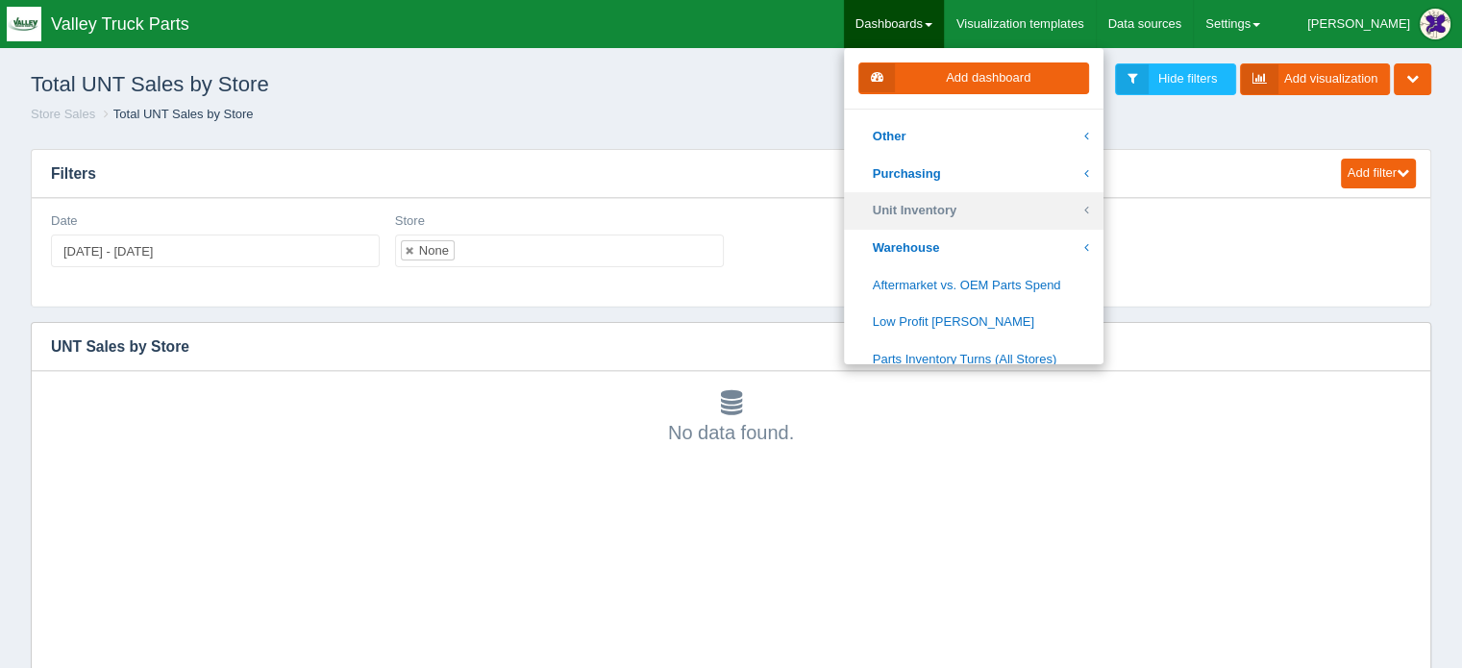
click at [1025, 210] on link "Unit Inventory" at bounding box center [973, 210] width 259 height 37
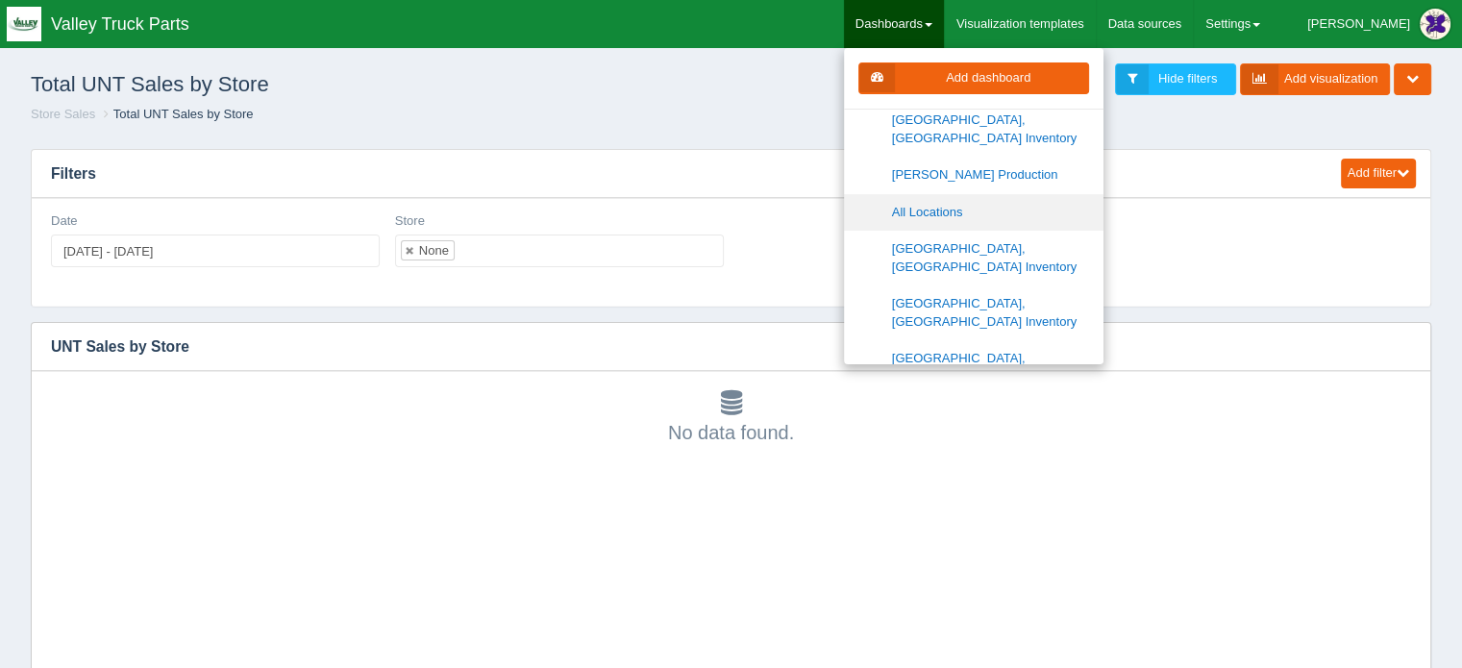
scroll to position [791, 0]
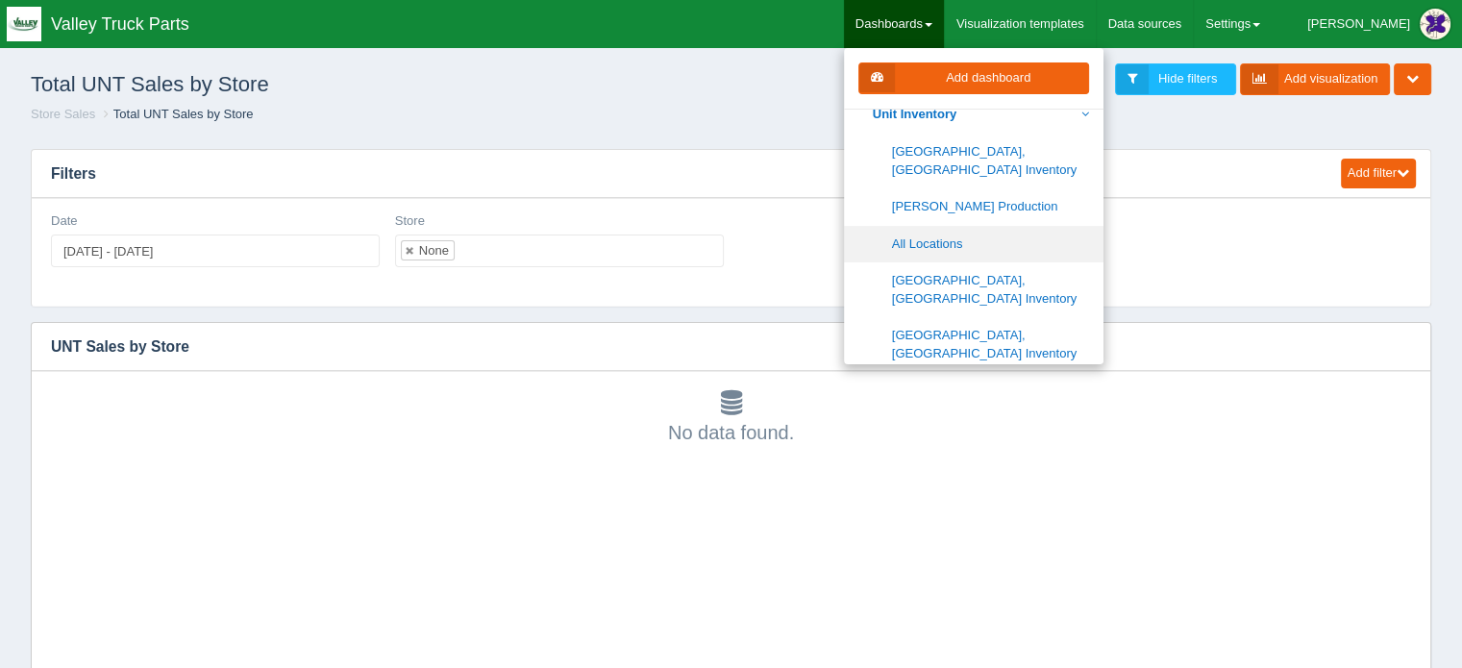
click at [1003, 226] on link "All Locations" at bounding box center [973, 244] width 259 height 37
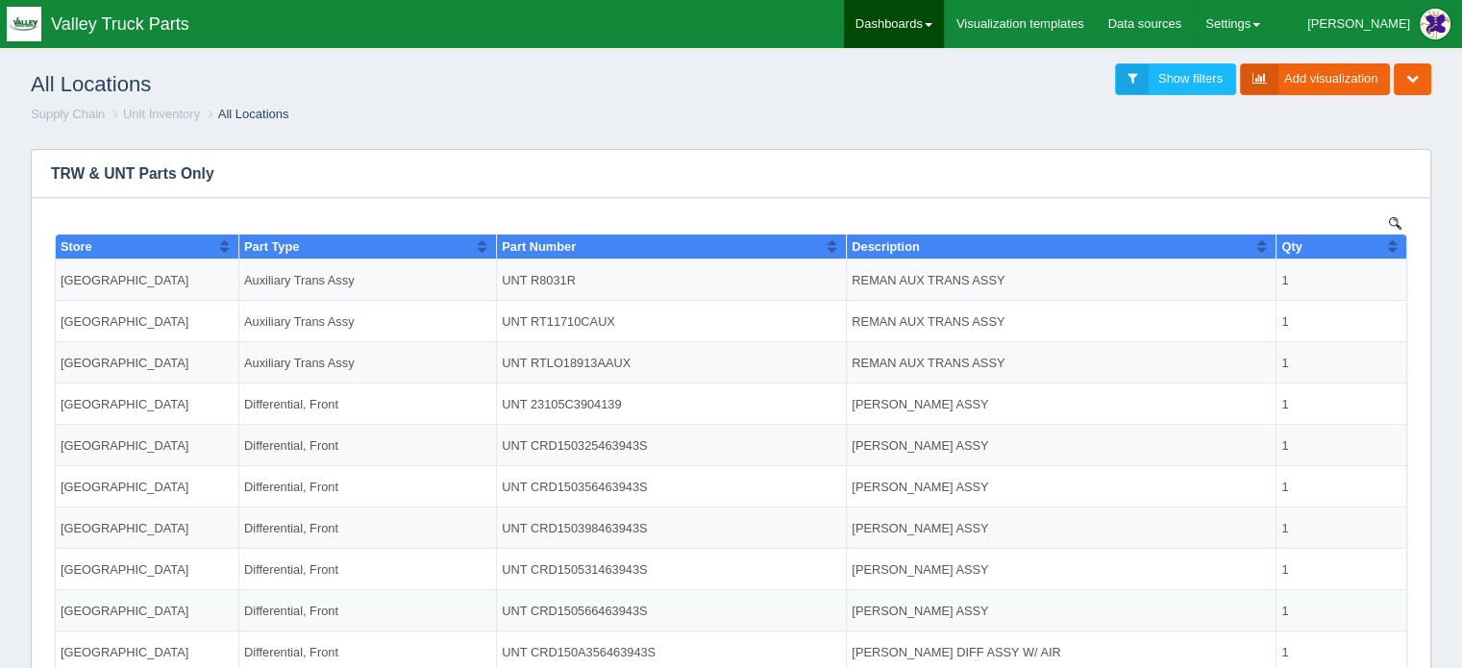
click at [944, 17] on link "Dashboards" at bounding box center [894, 24] width 100 height 48
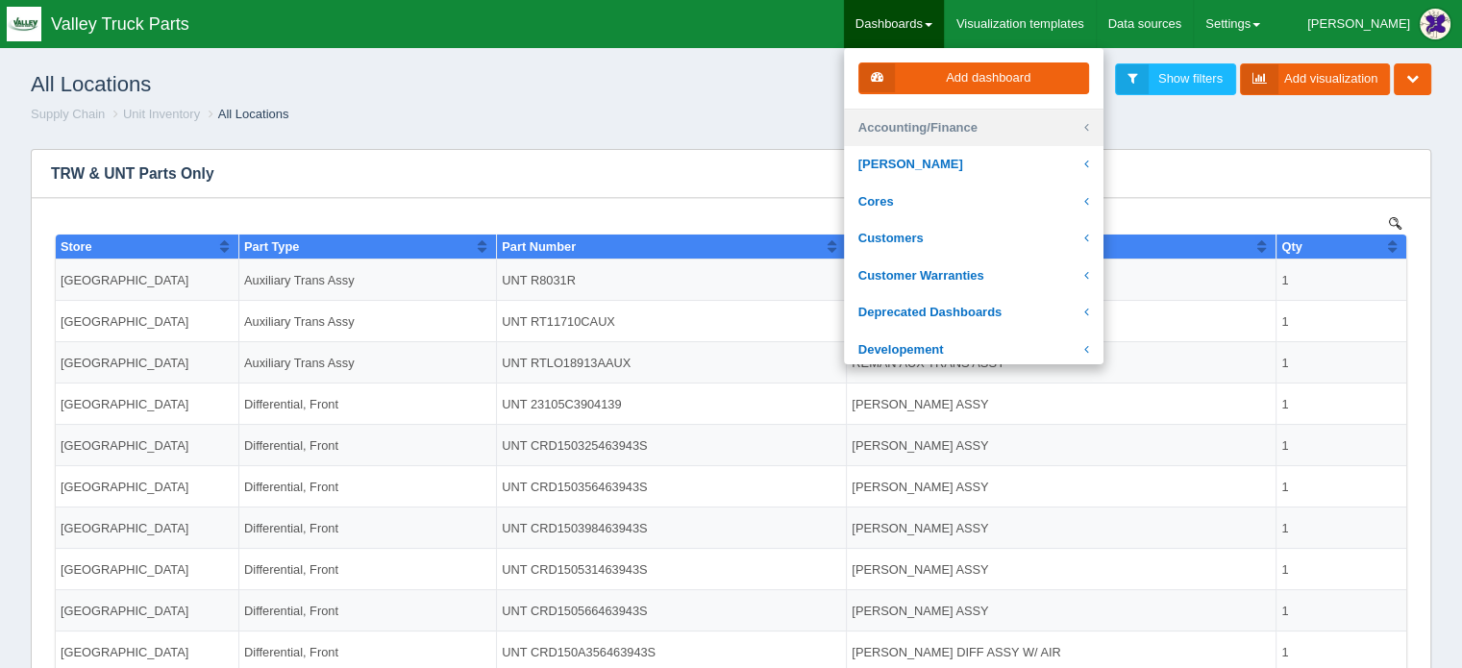
click at [961, 124] on link "Accounting/Finance" at bounding box center [973, 128] width 259 height 37
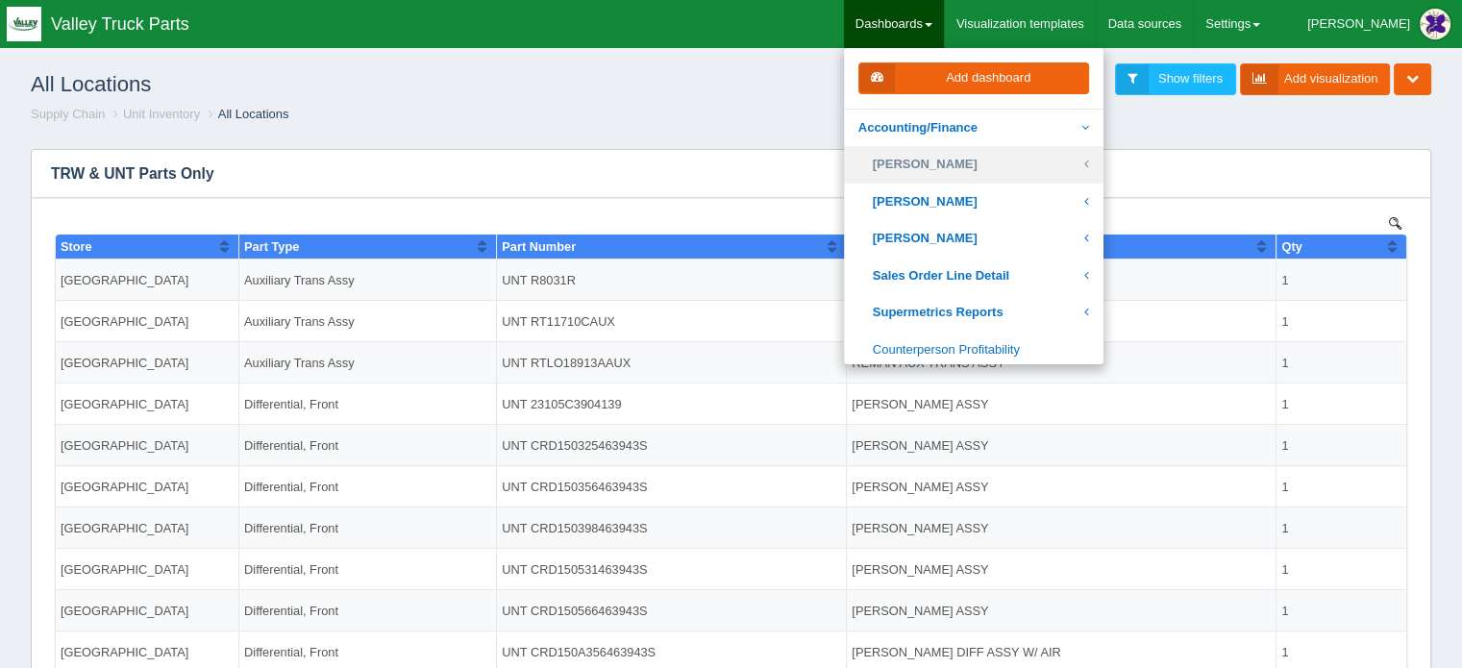
click at [1016, 150] on link "[PERSON_NAME]" at bounding box center [973, 164] width 259 height 37
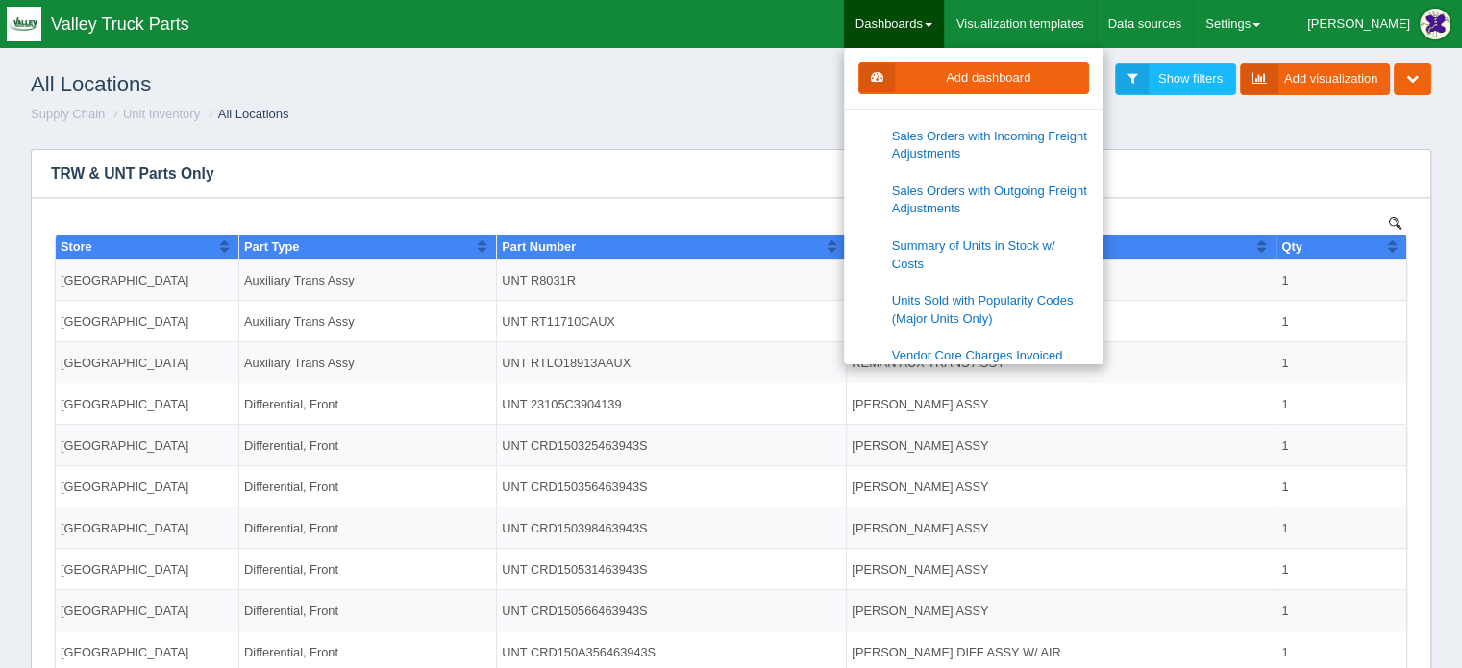
scroll to position [577, 0]
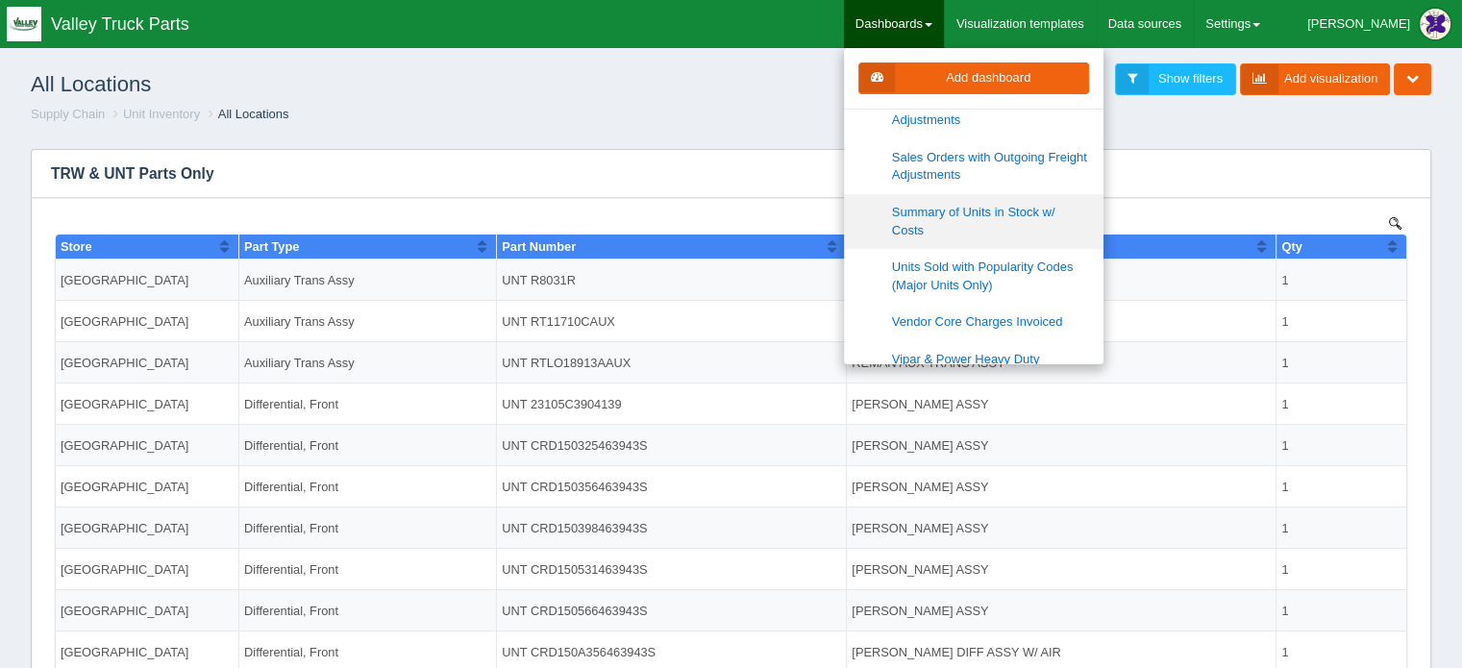
click at [994, 195] on link "Summary of Units in Stock w/ Costs" at bounding box center [973, 221] width 259 height 55
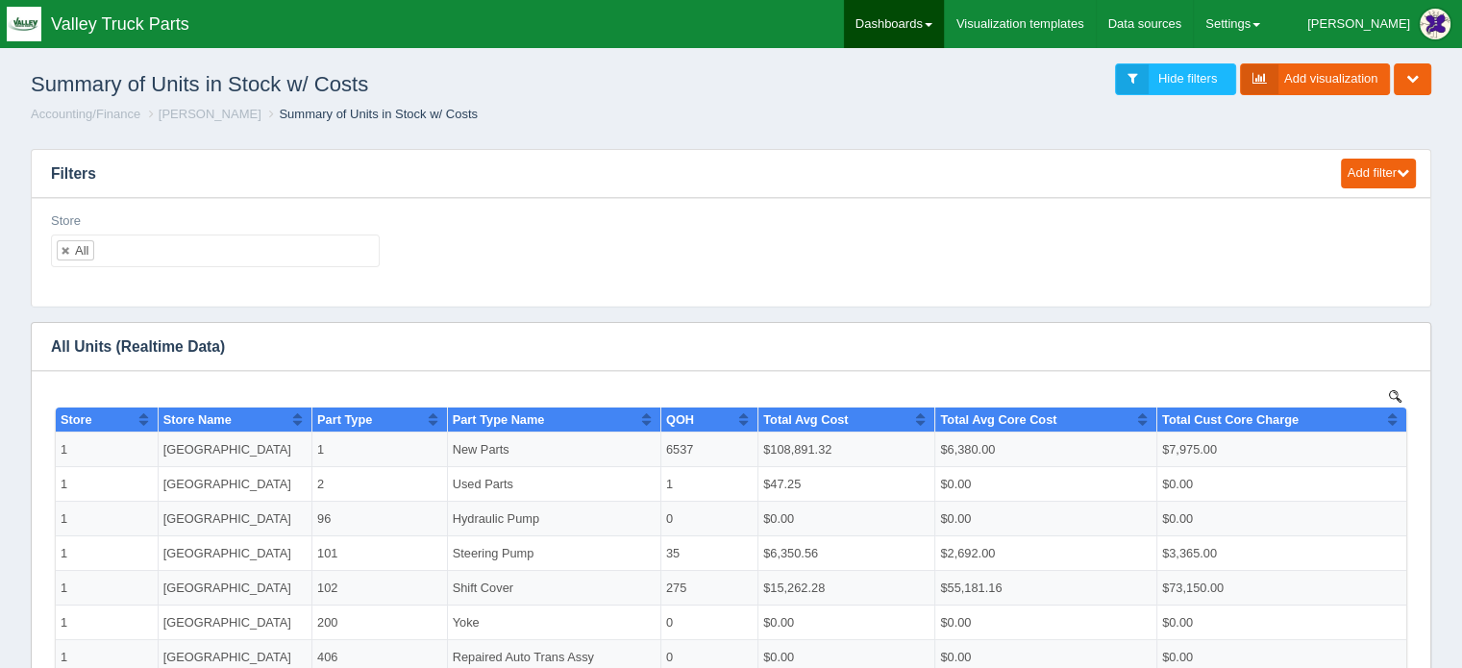
click at [944, 18] on link "Dashboards" at bounding box center [894, 24] width 100 height 48
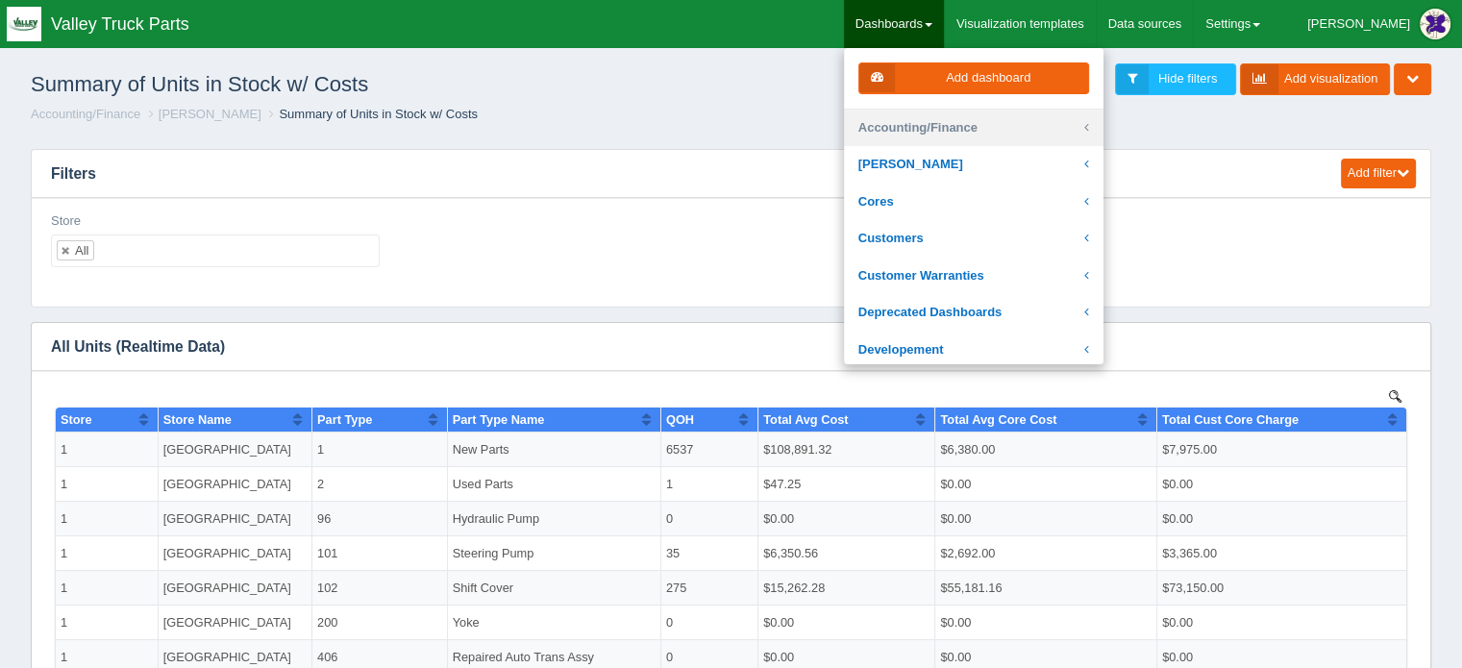
click at [1024, 119] on link "Accounting/Finance" at bounding box center [973, 128] width 259 height 37
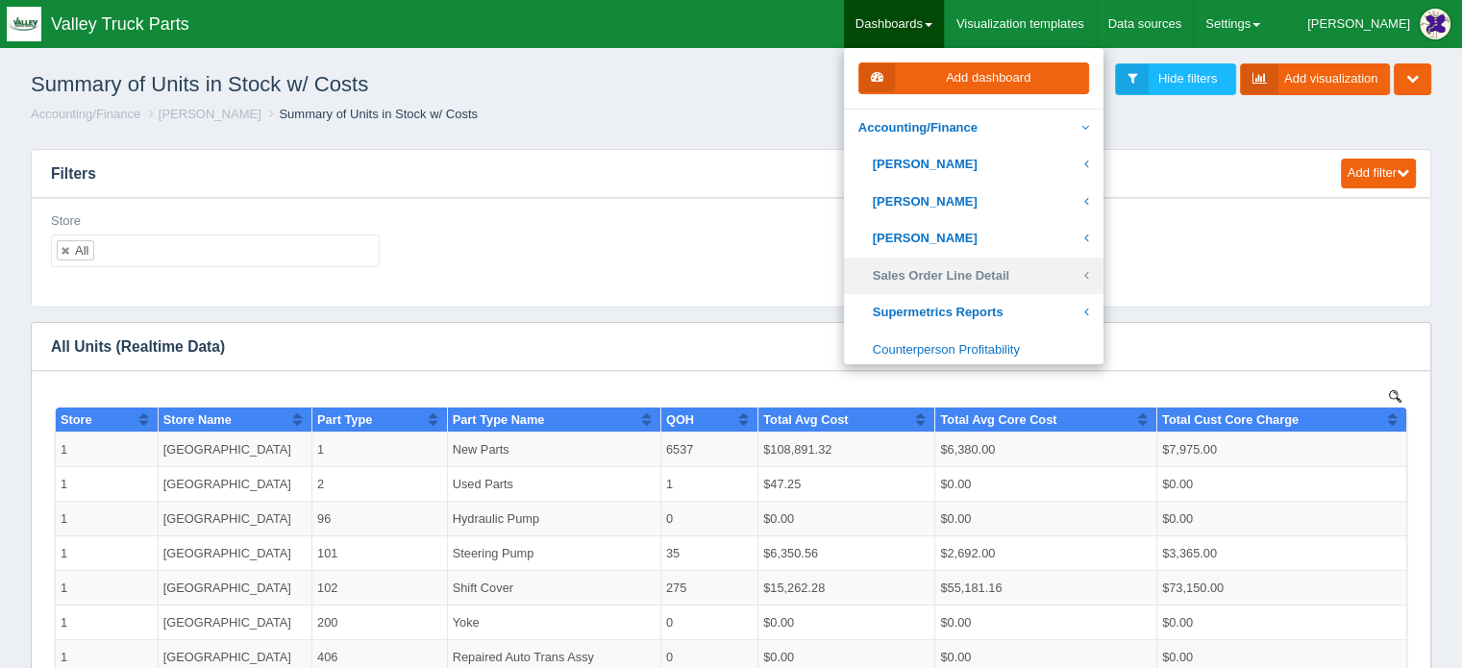
click at [1042, 270] on link "Sales Order Line Detail" at bounding box center [973, 276] width 259 height 37
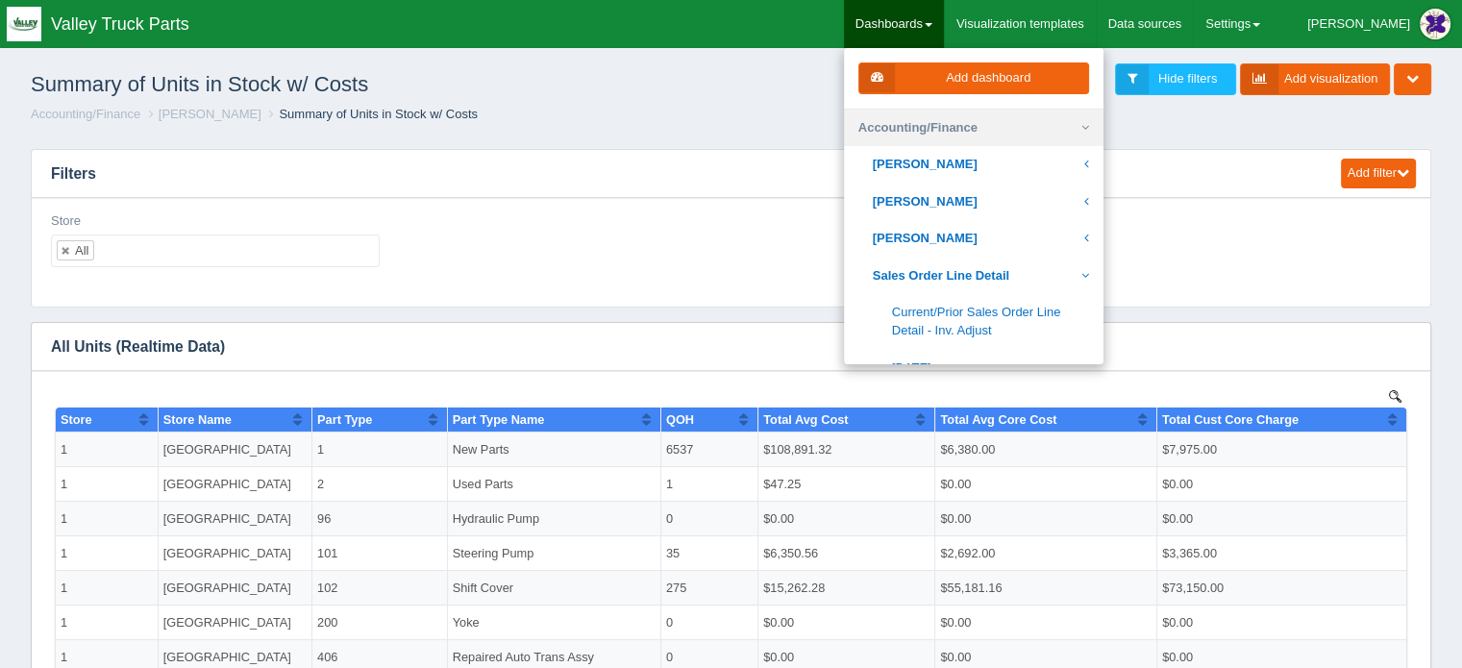
click at [1103, 126] on link "Accounting/Finance" at bounding box center [973, 128] width 259 height 37
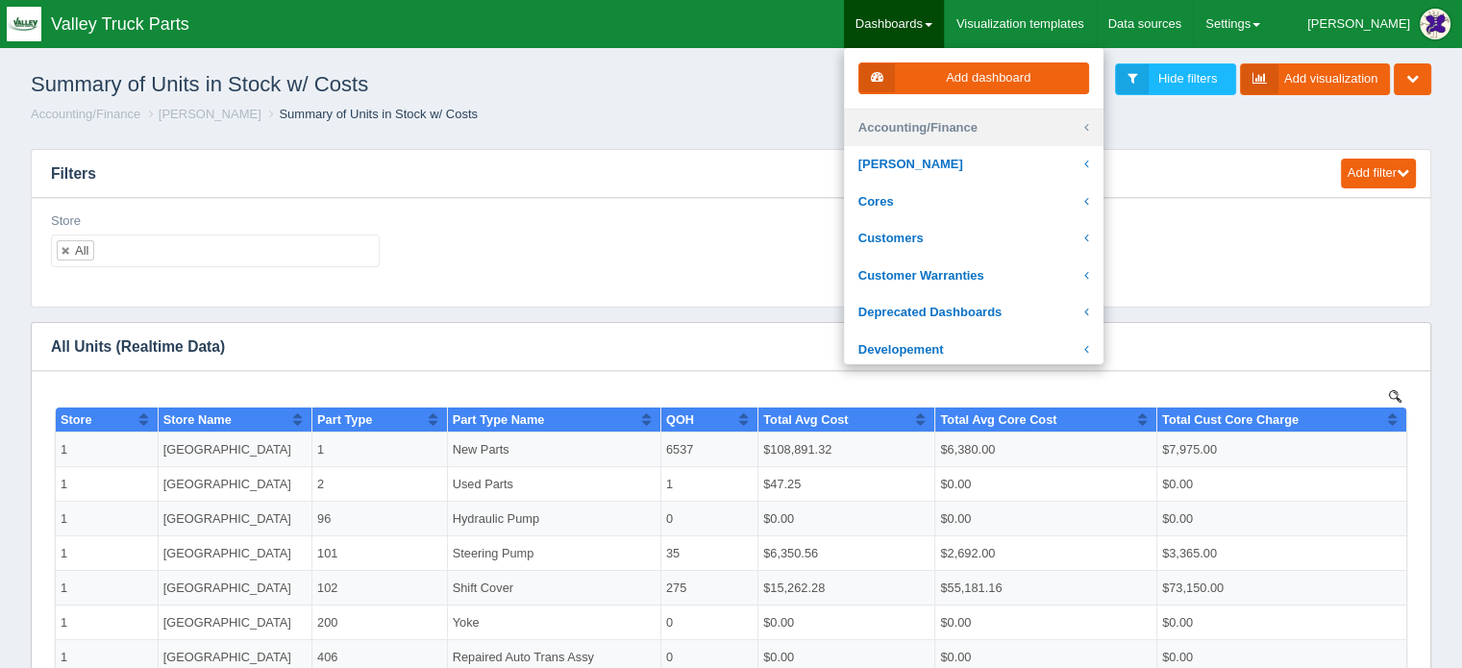
click at [961, 127] on link "Accounting/Finance" at bounding box center [973, 128] width 259 height 37
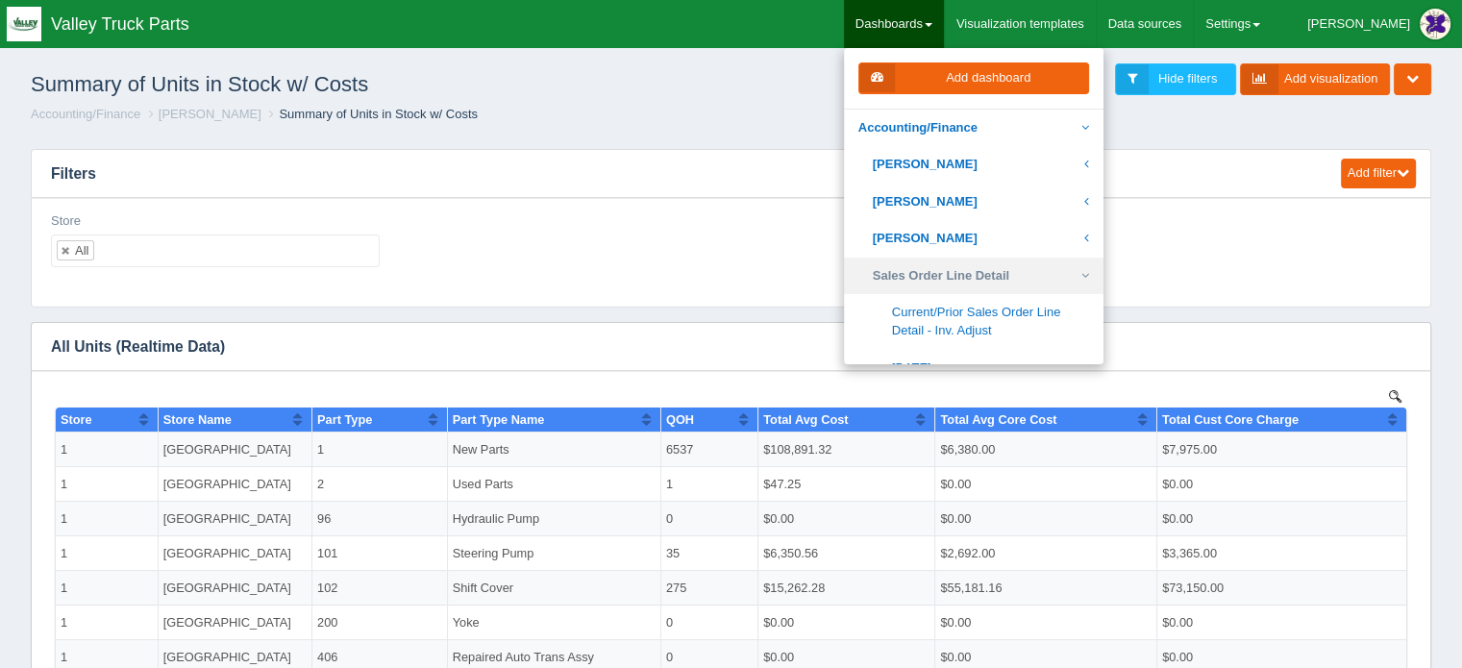
click at [1089, 273] on icon at bounding box center [1085, 276] width 8 height 18
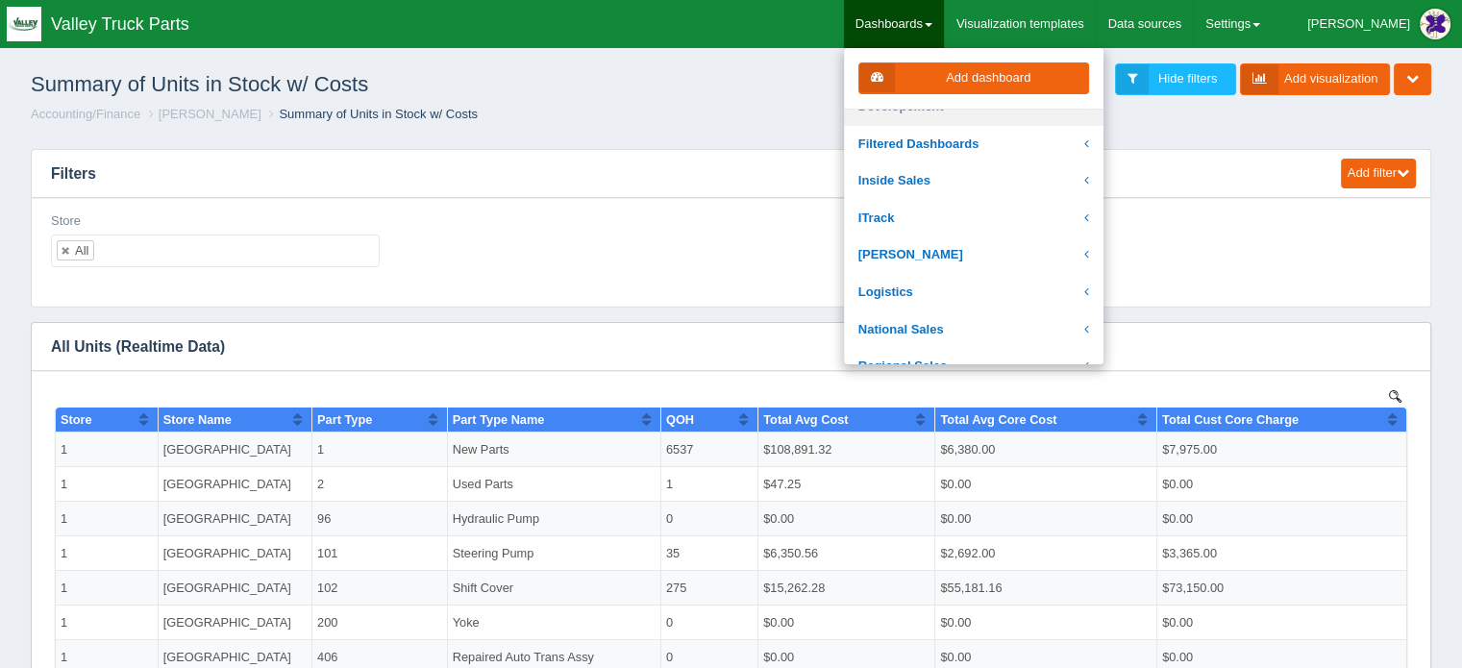
scroll to position [961, 0]
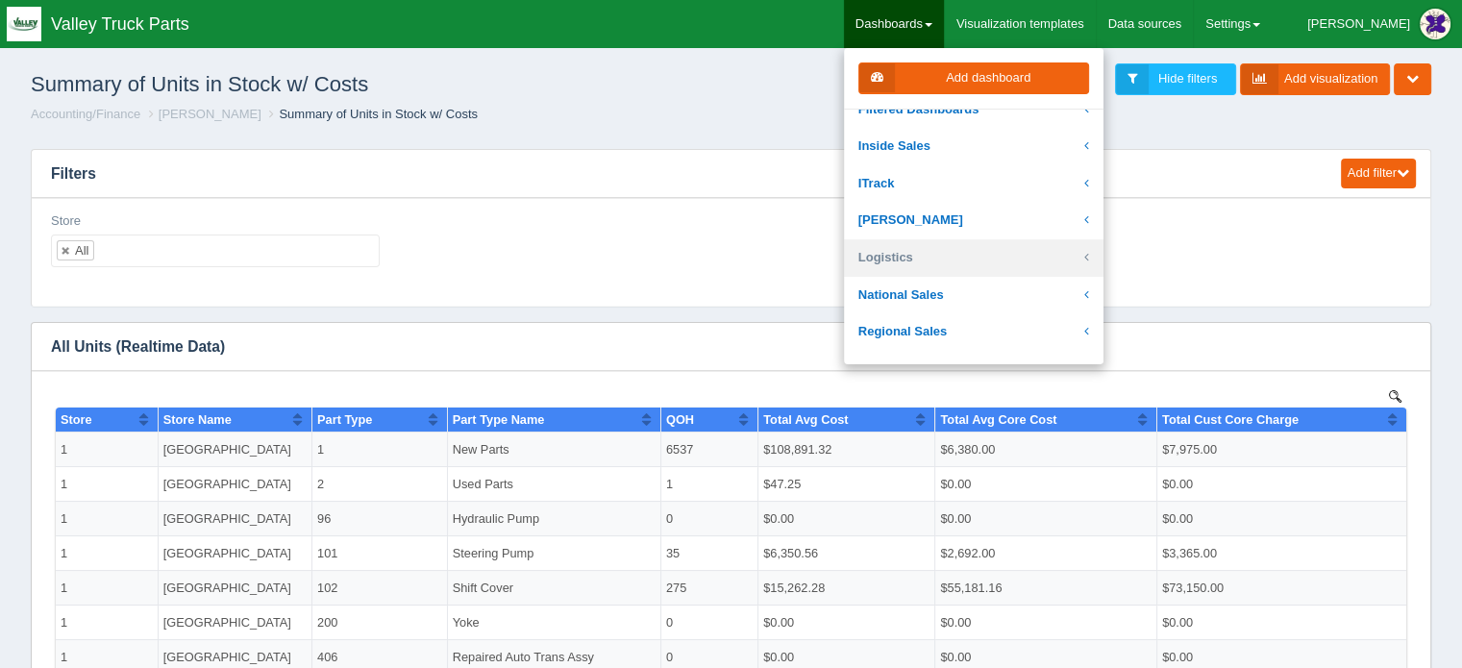
click at [1073, 249] on link "Logistics" at bounding box center [973, 257] width 259 height 37
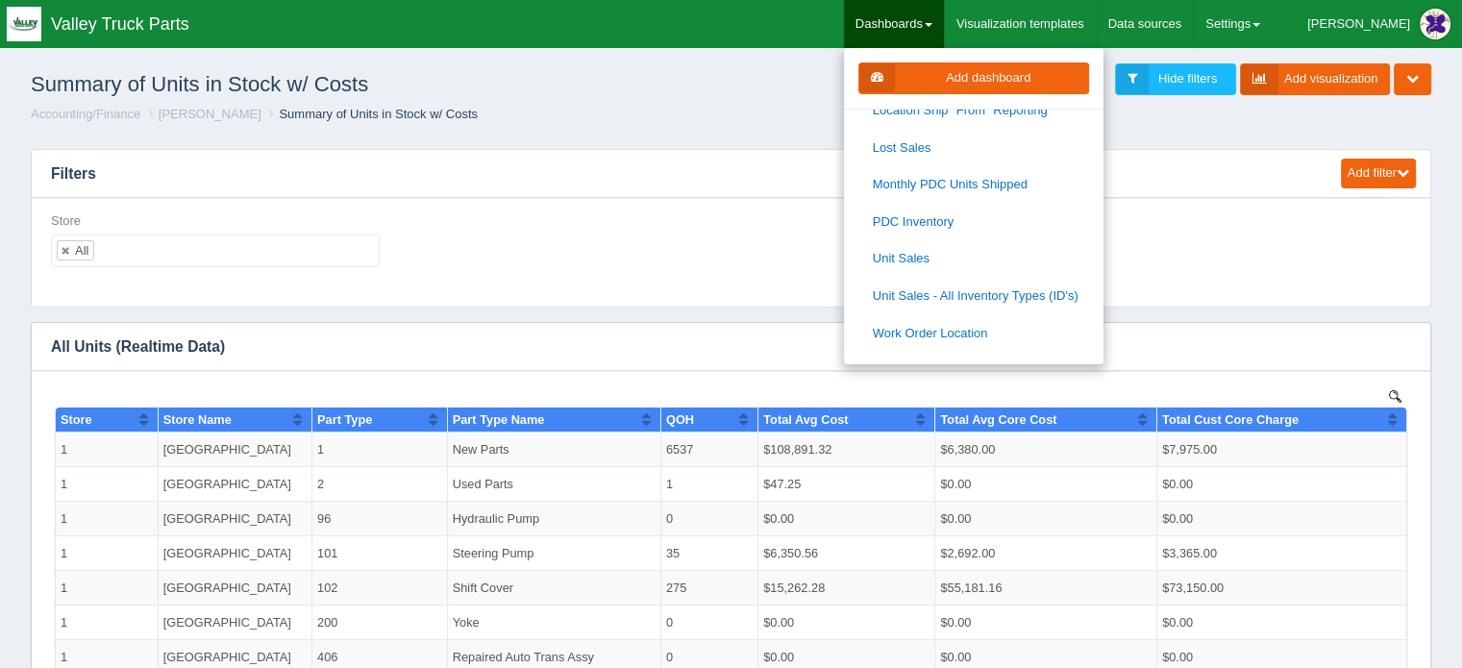
scroll to position [661, 0]
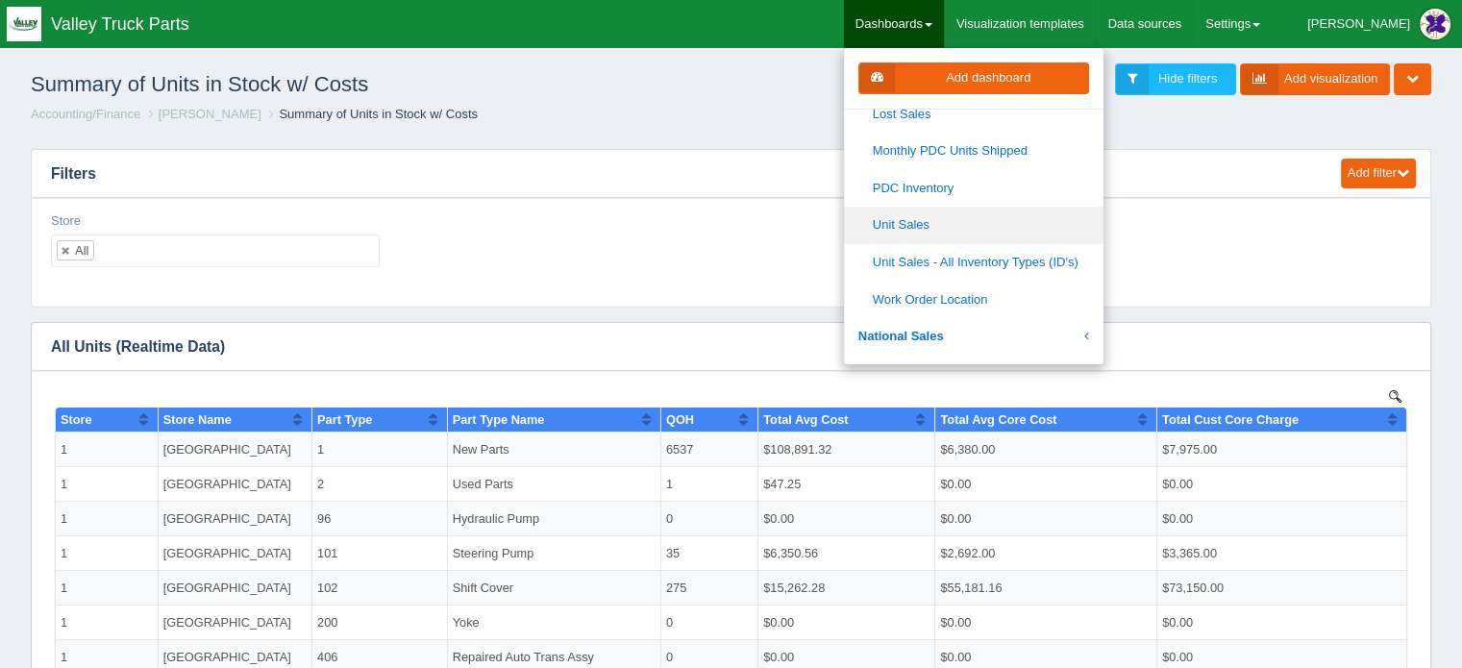
click at [969, 220] on link "Unit Sales" at bounding box center [973, 225] width 259 height 37
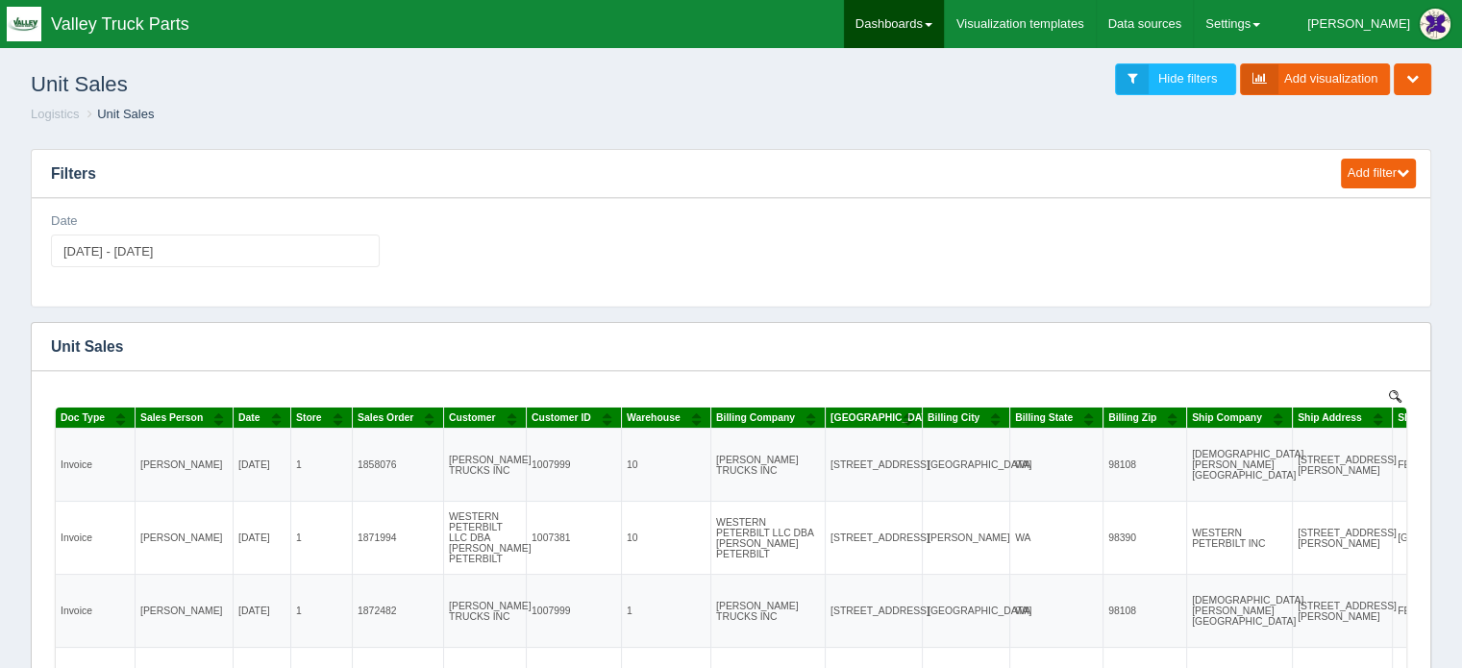
click at [944, 14] on link "Dashboards" at bounding box center [894, 24] width 100 height 48
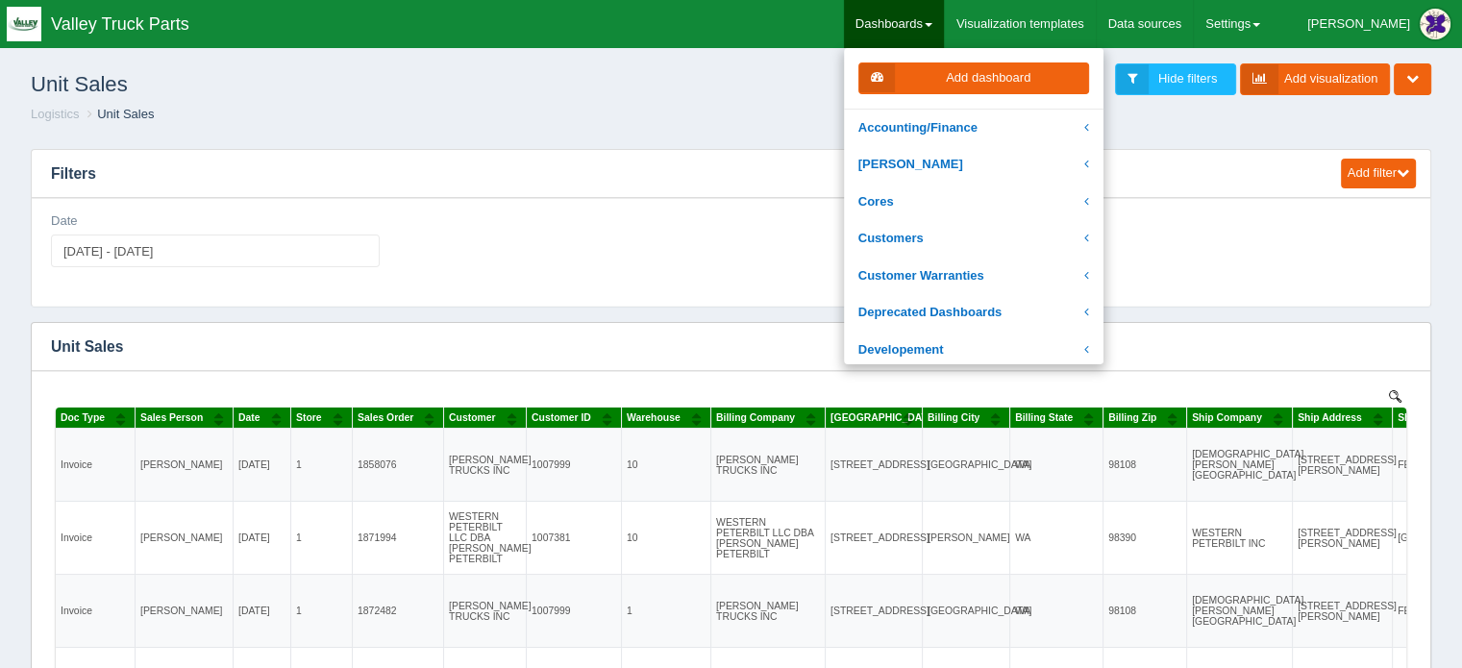
click at [743, 111] on ol "Logistics Unit Sales" at bounding box center [730, 115] width 1431 height 18
